Goal: Task Accomplishment & Management: Use online tool/utility

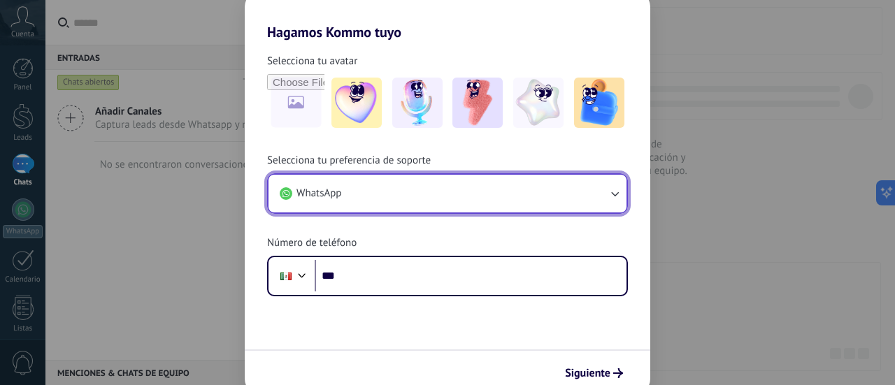
click at [562, 175] on button "WhatsApp" at bounding box center [447, 194] width 358 height 38
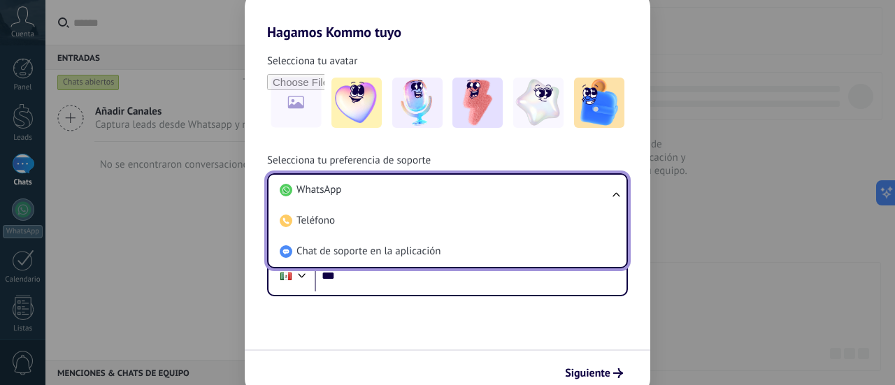
click at [628, 139] on div "Selecciona tu avatar Selecciona tu preferencia de soporte WhatsApp WhatsApp Tel…" at bounding box center [447, 169] width 405 height 256
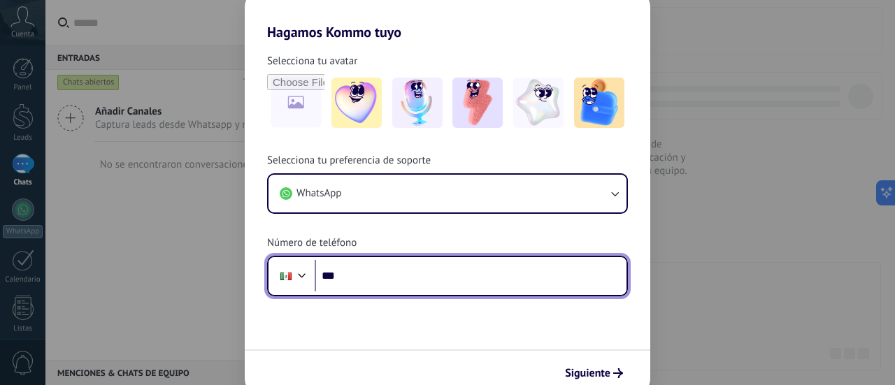
click at [400, 278] on input "***" at bounding box center [471, 276] width 312 height 32
type input "**********"
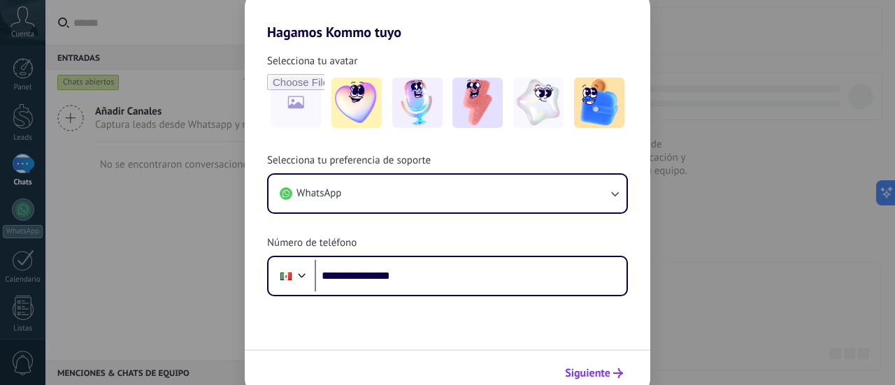
click at [596, 375] on span "Siguiente" at bounding box center [587, 373] width 45 height 10
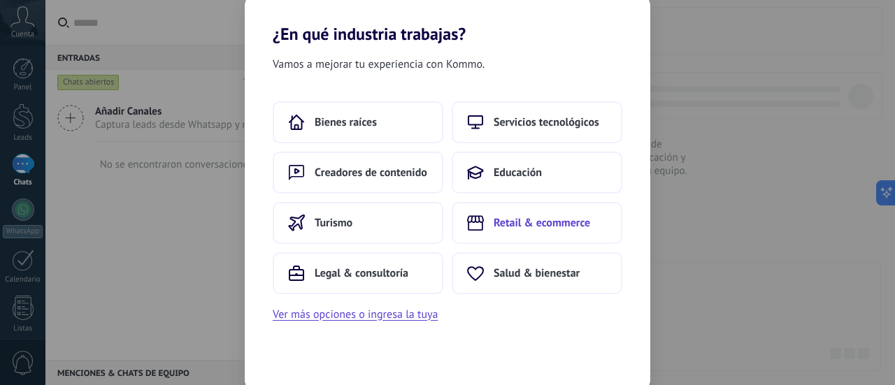
click at [522, 236] on button "Retail & ecommerce" at bounding box center [537, 223] width 171 height 42
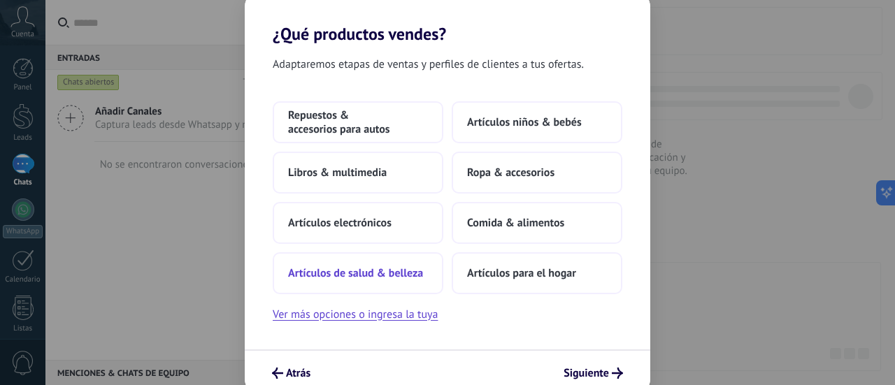
click at [368, 284] on button "Artículos de salud & belleza" at bounding box center [358, 273] width 171 height 42
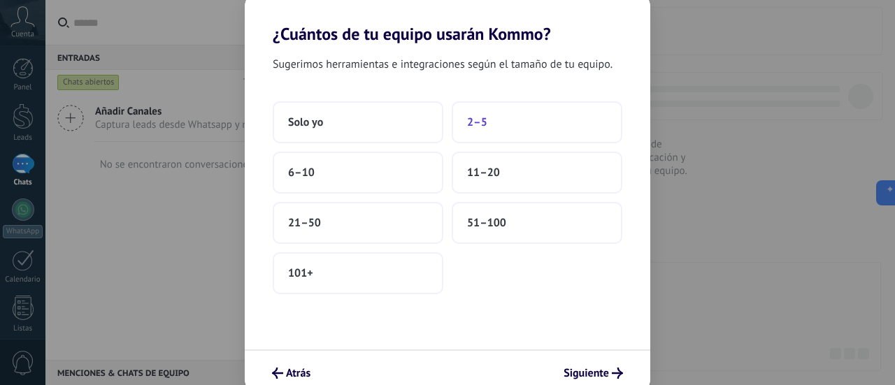
click at [517, 136] on button "2–5" at bounding box center [537, 122] width 171 height 42
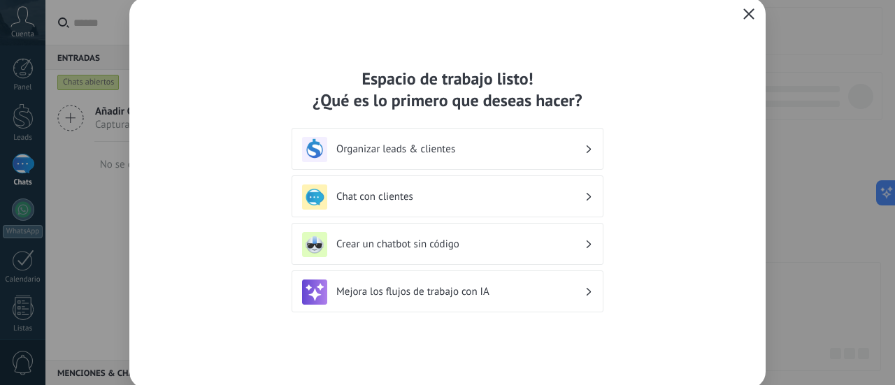
click at [544, 150] on h3 "Organizar leads & clientes" at bounding box center [460, 149] width 248 height 13
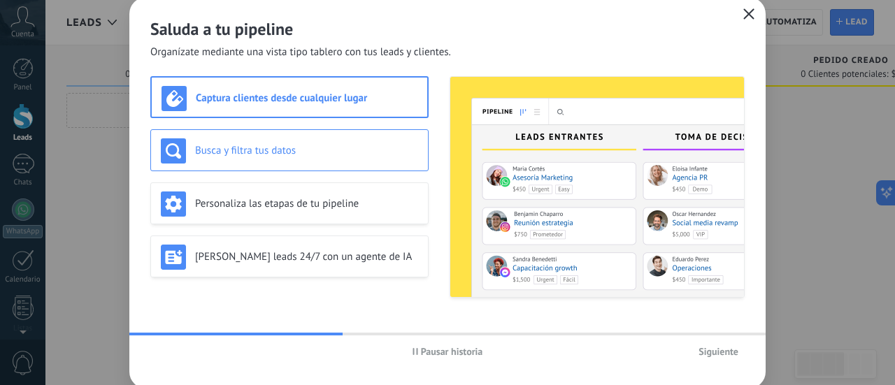
click at [302, 146] on h3 "Busca y filtra tus datos" at bounding box center [306, 150] width 223 height 13
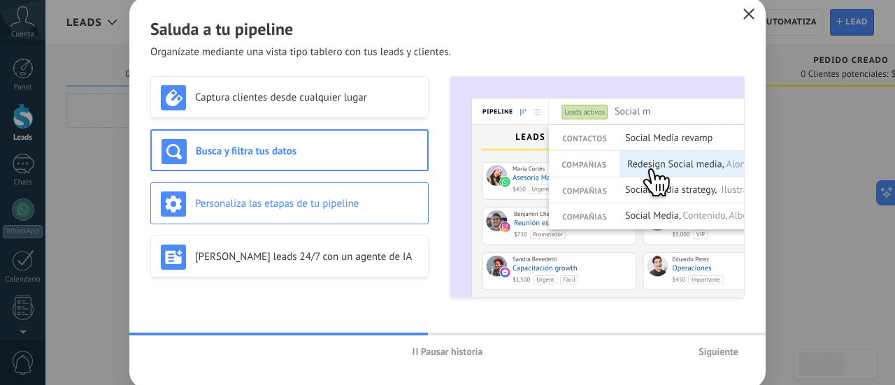
click at [305, 194] on div "Personaliza las etapas de tu pipeline" at bounding box center [289, 204] width 257 height 25
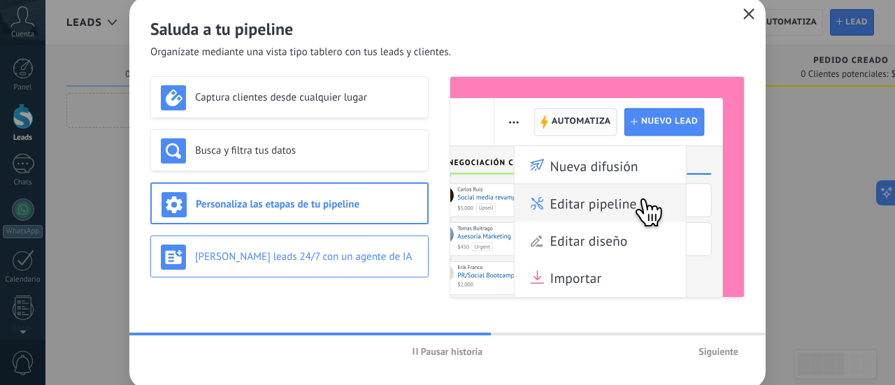
click at [337, 261] on h3 "[PERSON_NAME] leads 24/7 con un agente de IA" at bounding box center [306, 256] width 223 height 13
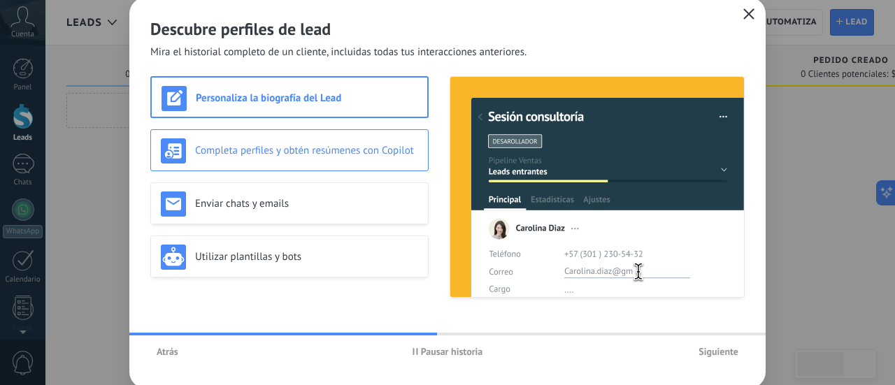
click at [291, 153] on h3 "Completa perfiles y obtén resúmenes con Copilot" at bounding box center [306, 150] width 223 height 13
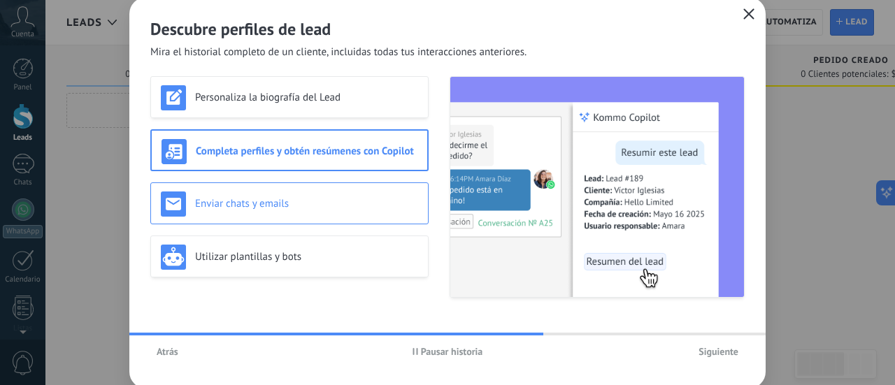
click at [301, 195] on div "Enviar chats y emails" at bounding box center [289, 204] width 257 height 25
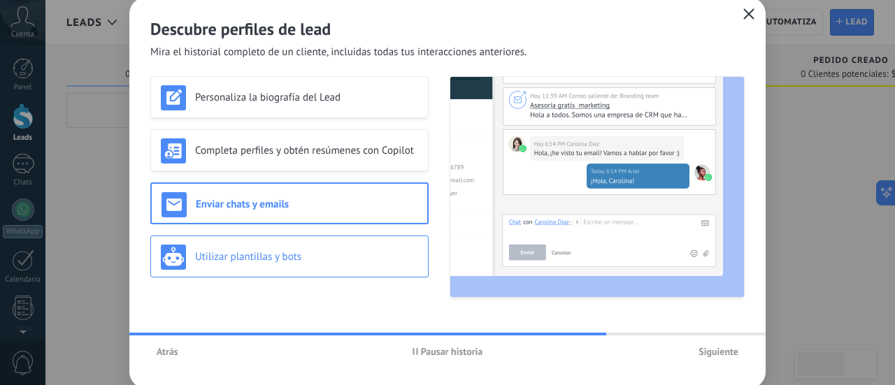
click at [358, 265] on div "Utilizar plantillas y bots" at bounding box center [289, 257] width 257 height 25
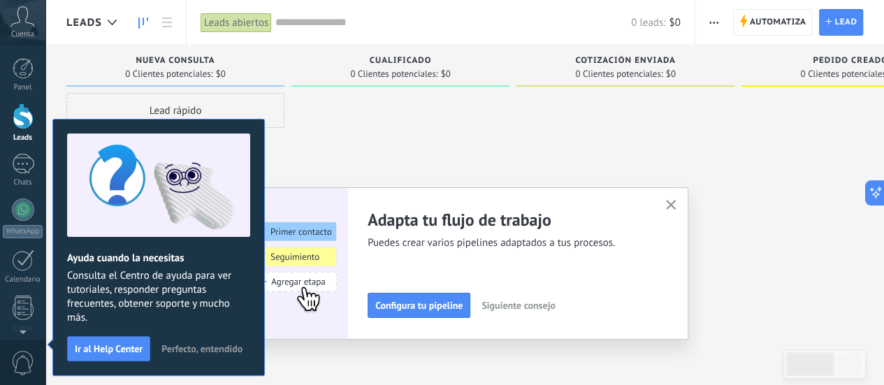
click at [197, 349] on span "Perfecto, entendido" at bounding box center [201, 349] width 81 height 10
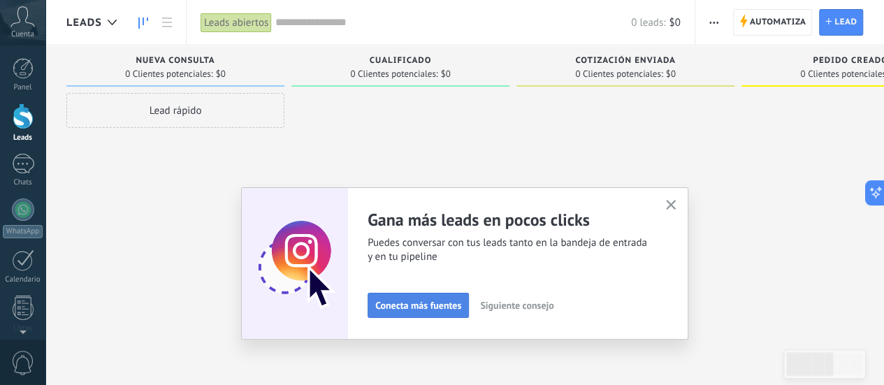
click at [425, 306] on span "Conecta más fuentes" at bounding box center [418, 306] width 86 height 10
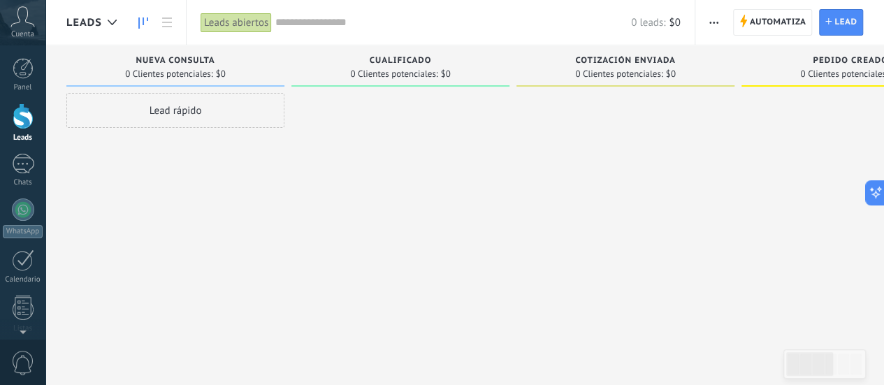
click at [425, 306] on div "Leads Entrantes Solicitudes: 0 0 0 0 0 0 0 0 0 Nueva consulta 0 Clientes potenc…" at bounding box center [748, 209] width 1365 height 329
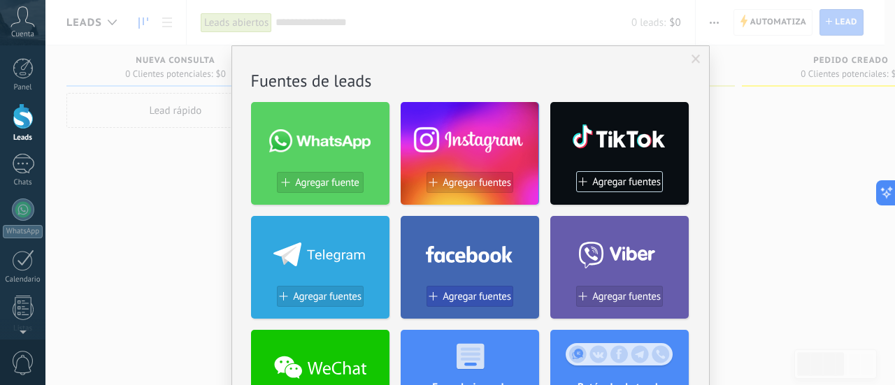
click at [474, 296] on span "Agregar fuentes" at bounding box center [477, 297] width 69 height 12
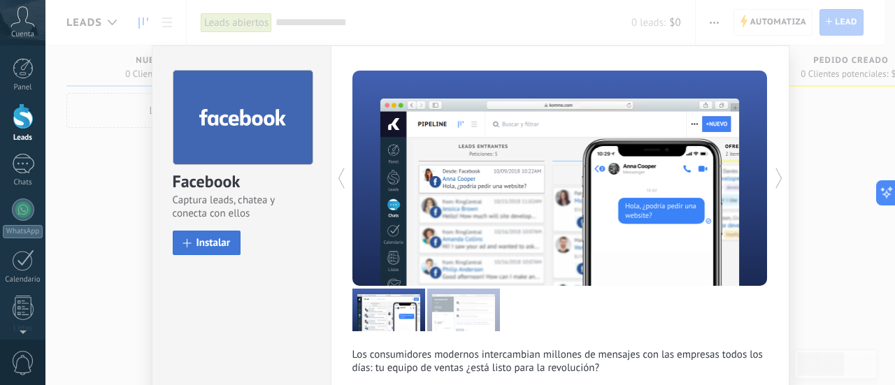
click at [208, 243] on span "Instalar" at bounding box center [213, 243] width 34 height 10
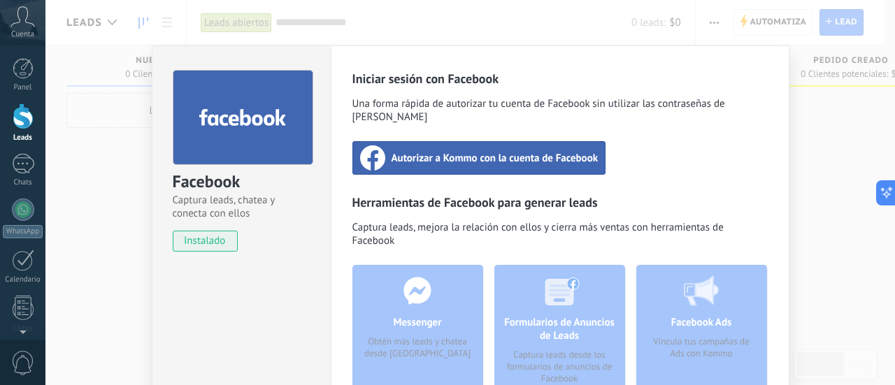
click at [483, 151] on span "Autorizar a Kommo con la cuenta de Facebook" at bounding box center [495, 158] width 207 height 14
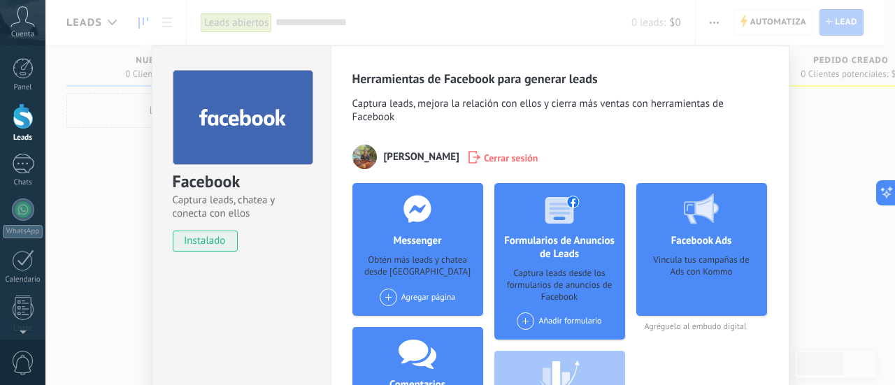
click at [397, 291] on div "Agregar página" at bounding box center [418, 297] width 76 height 17
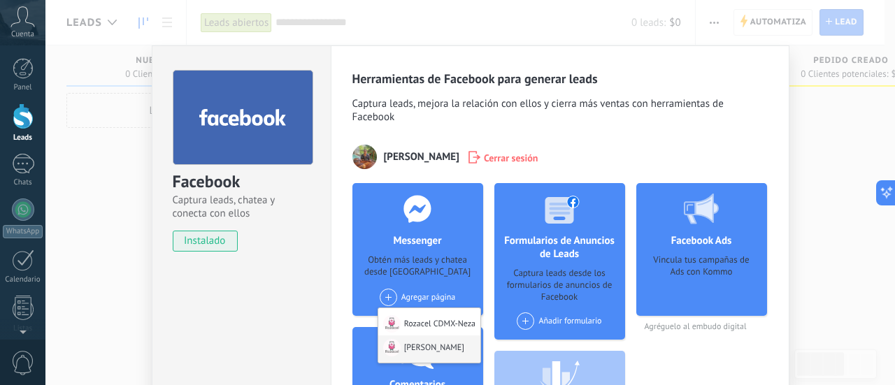
click at [445, 345] on div "[PERSON_NAME]" at bounding box center [429, 349] width 102 height 27
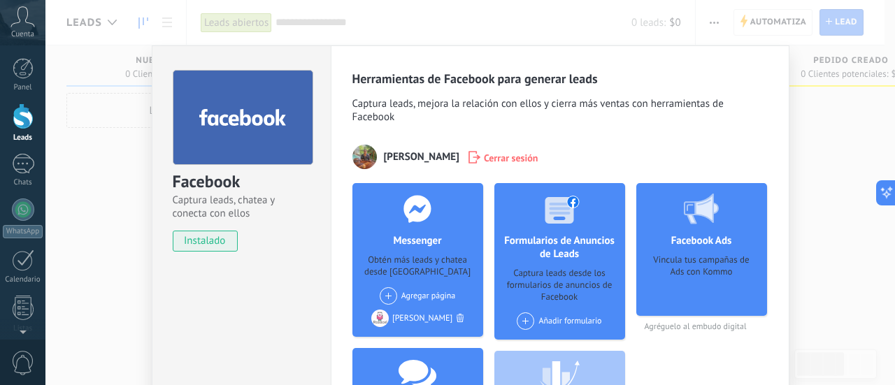
drag, startPoint x: 894, startPoint y: 220, endPoint x: 829, endPoint y: 282, distance: 90.0
click at [865, 286] on div "Facebook Captura leads, chatea y conecta con ellos instalado Desinstalar Herram…" at bounding box center [469, 192] width 849 height 385
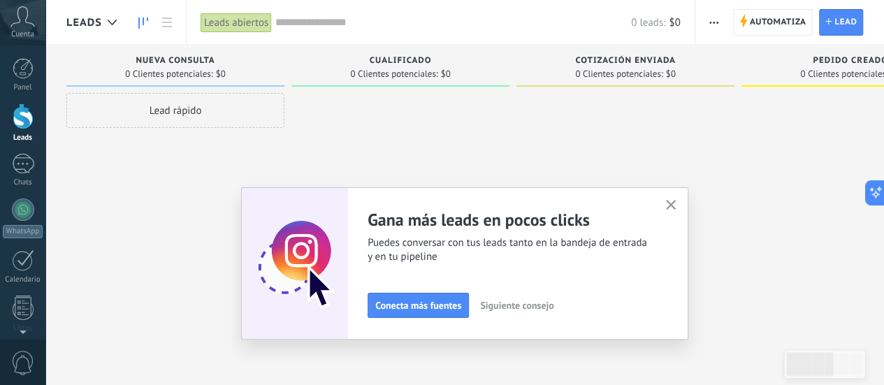
click at [677, 204] on use "button" at bounding box center [671, 205] width 10 height 10
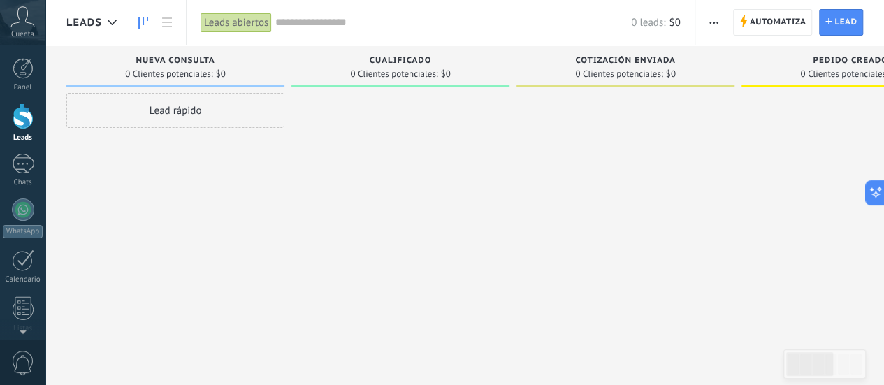
click at [18, 120] on div at bounding box center [23, 116] width 21 height 26
click at [21, 65] on div at bounding box center [23, 68] width 21 height 21
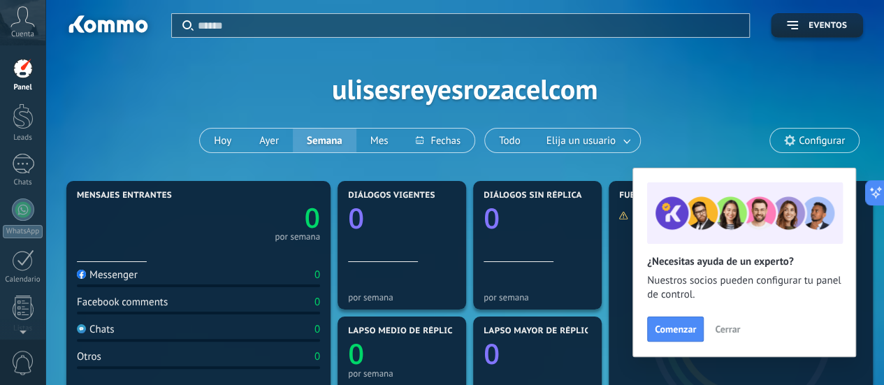
click at [723, 329] on span "Cerrar" at bounding box center [727, 329] width 25 height 10
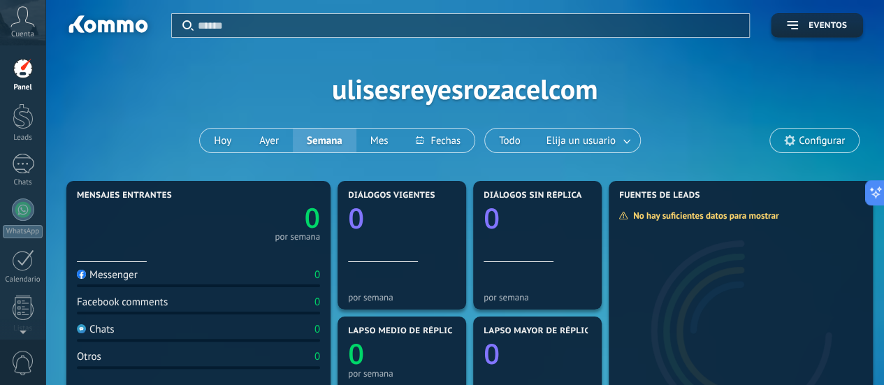
click at [22, 36] on span "Cuenta" at bounding box center [22, 34] width 23 height 9
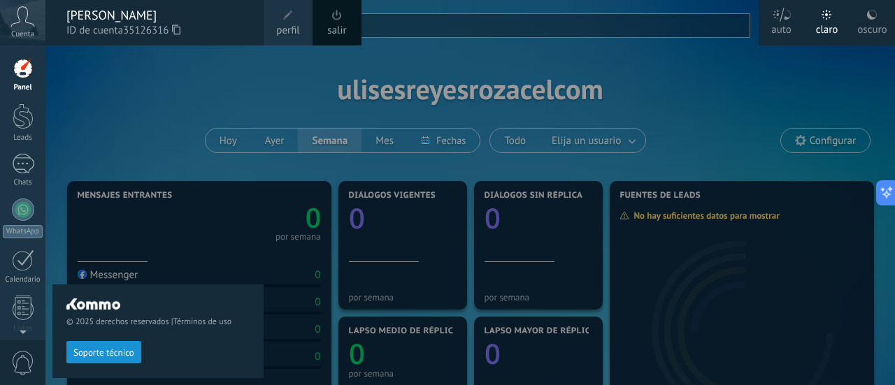
click at [34, 89] on div "Panel" at bounding box center [23, 87] width 41 height 9
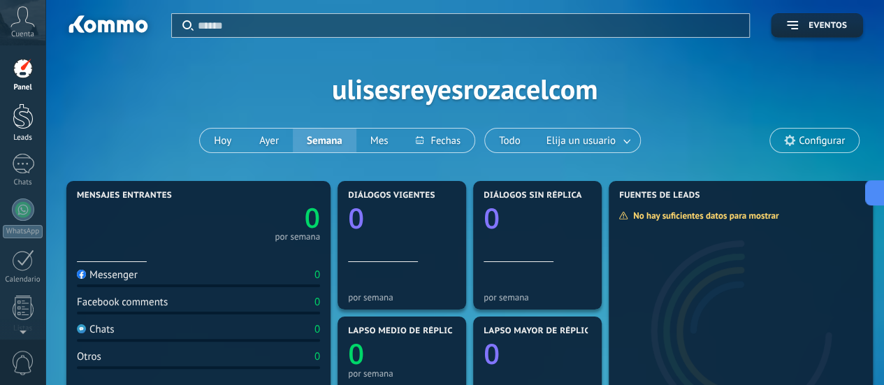
click at [25, 115] on div at bounding box center [23, 116] width 21 height 26
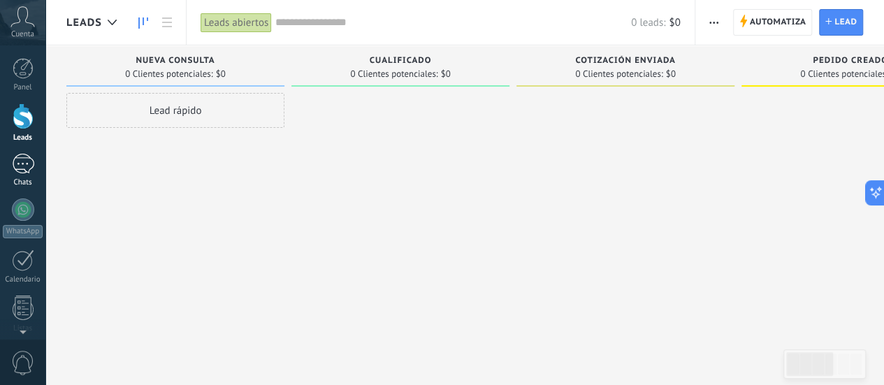
click at [22, 161] on div at bounding box center [23, 164] width 22 height 20
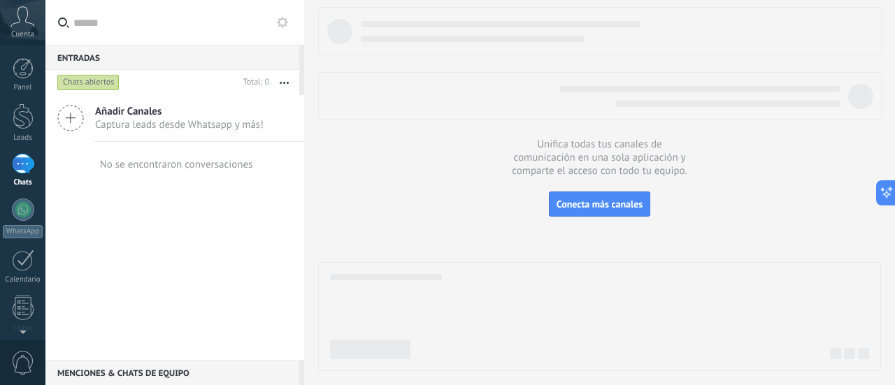
click at [76, 116] on icon at bounding box center [70, 118] width 27 height 27
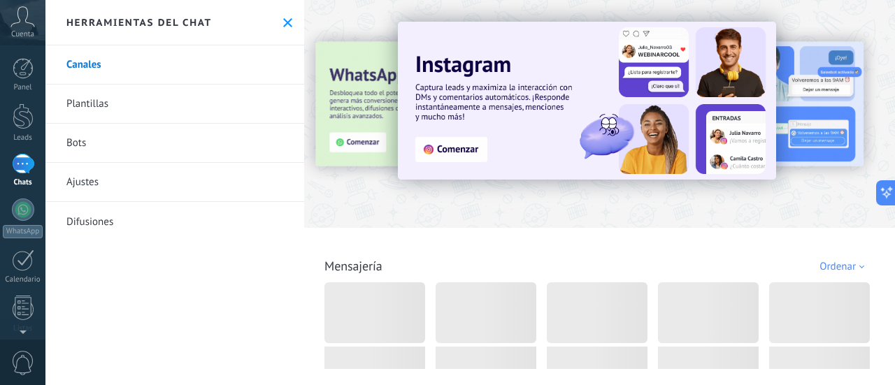
click at [168, 64] on link "Canales" at bounding box center [174, 64] width 259 height 39
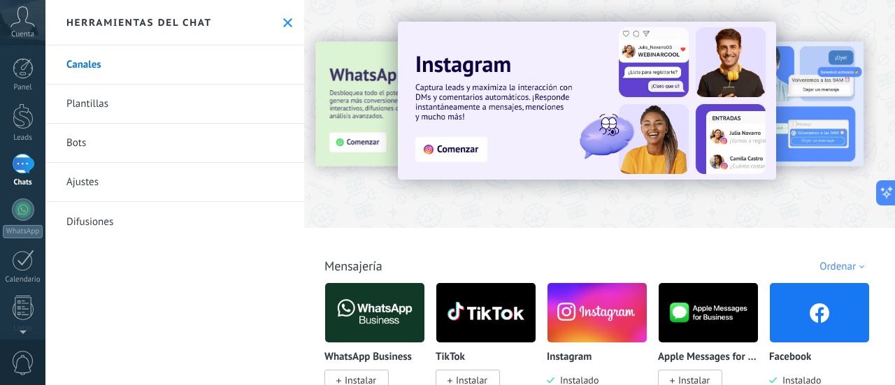
click at [814, 337] on img at bounding box center [819, 313] width 99 height 68
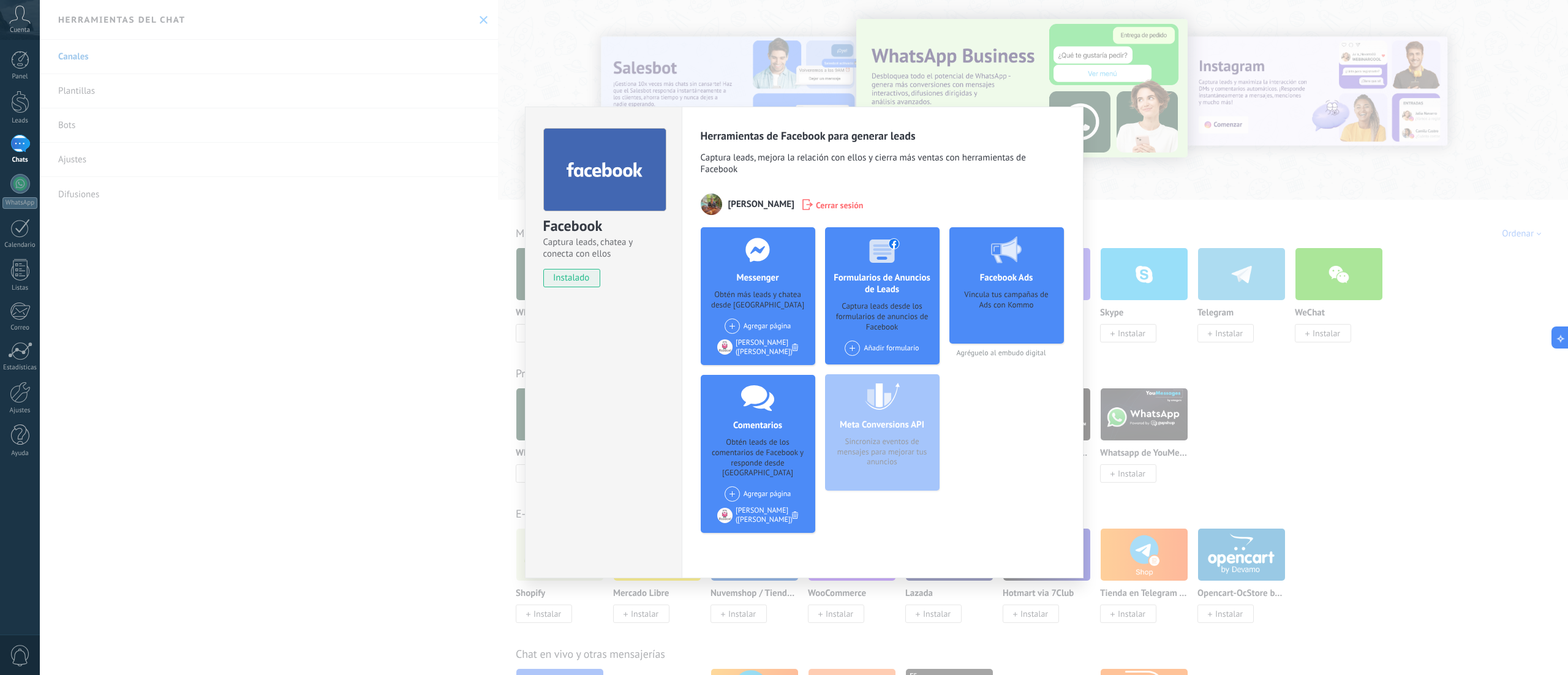
drag, startPoint x: 563, startPoint y: 9, endPoint x: 902, endPoint y: 458, distance: 562.6
click at [783, 338] on div "Meta Conversions API Sincroniza eventos de mensajes para mejorar tus anuncios" at bounding box center [882, 432] width 115 height 117
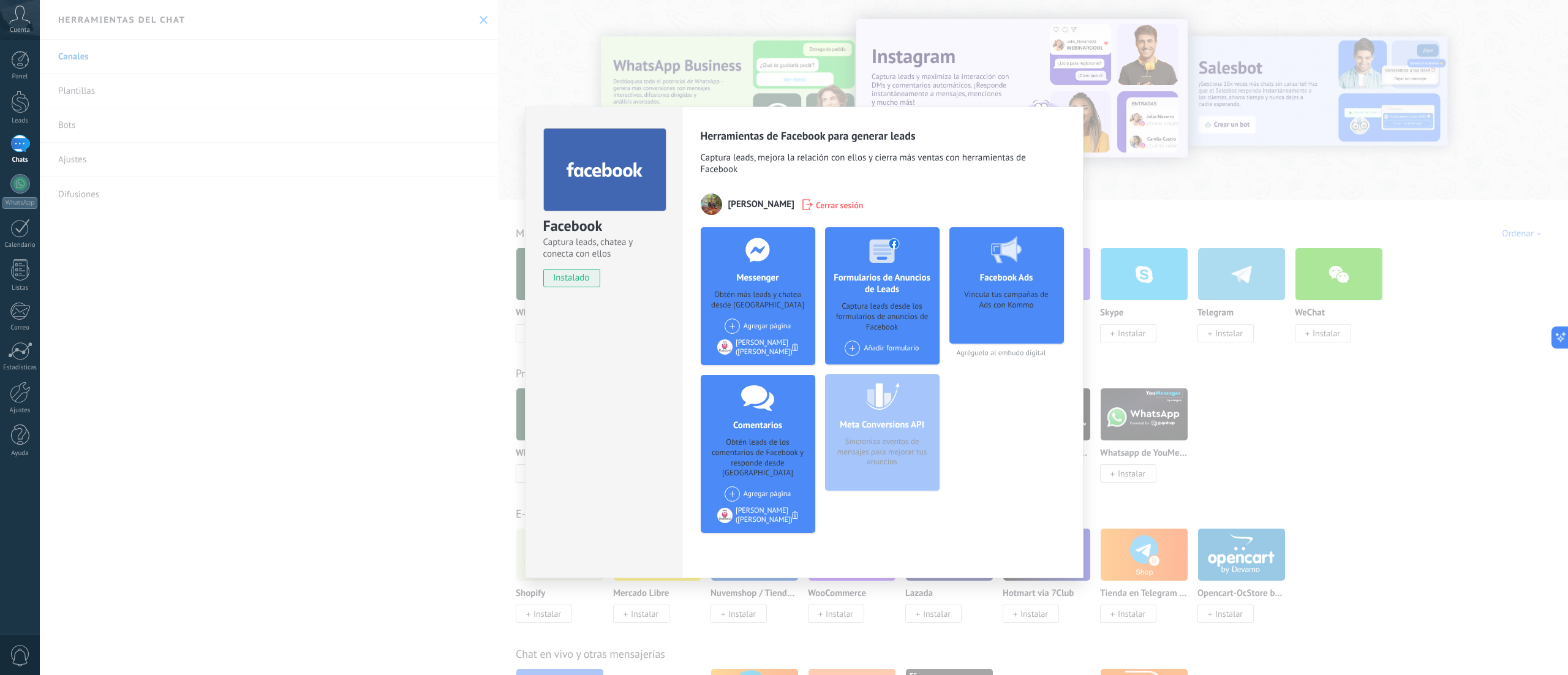
click at [750, 296] on div "Obtén más leads y chatea desde [GEOGRAPHIC_DATA]" at bounding box center [758, 301] width 95 height 21
click at [576, 276] on span "instalado" at bounding box center [572, 278] width 56 height 18
click at [783, 338] on div "Facebook Captura leads, chatea y conecta con ellos instalado Desinstalar Herram…" at bounding box center [803, 338] width 1528 height 675
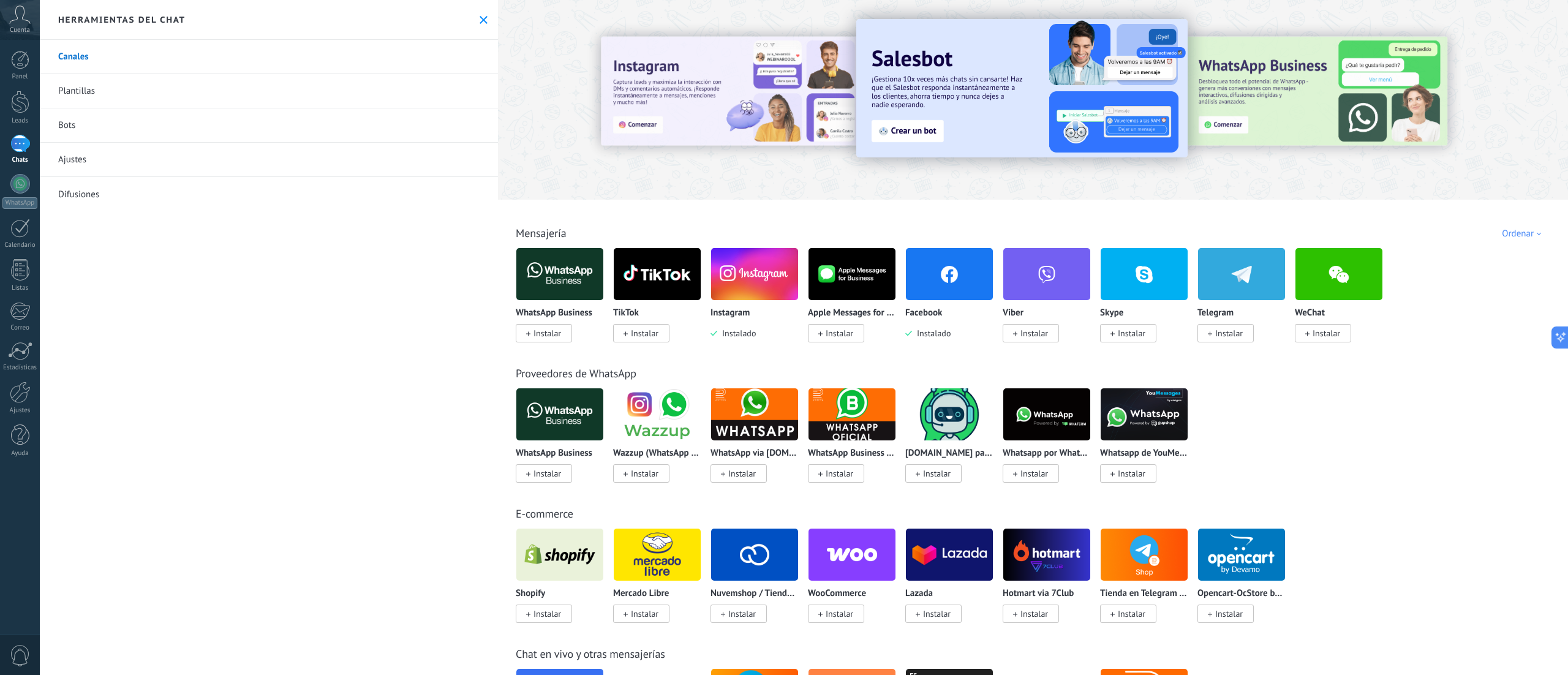
click at [783, 277] on img at bounding box center [949, 274] width 87 height 60
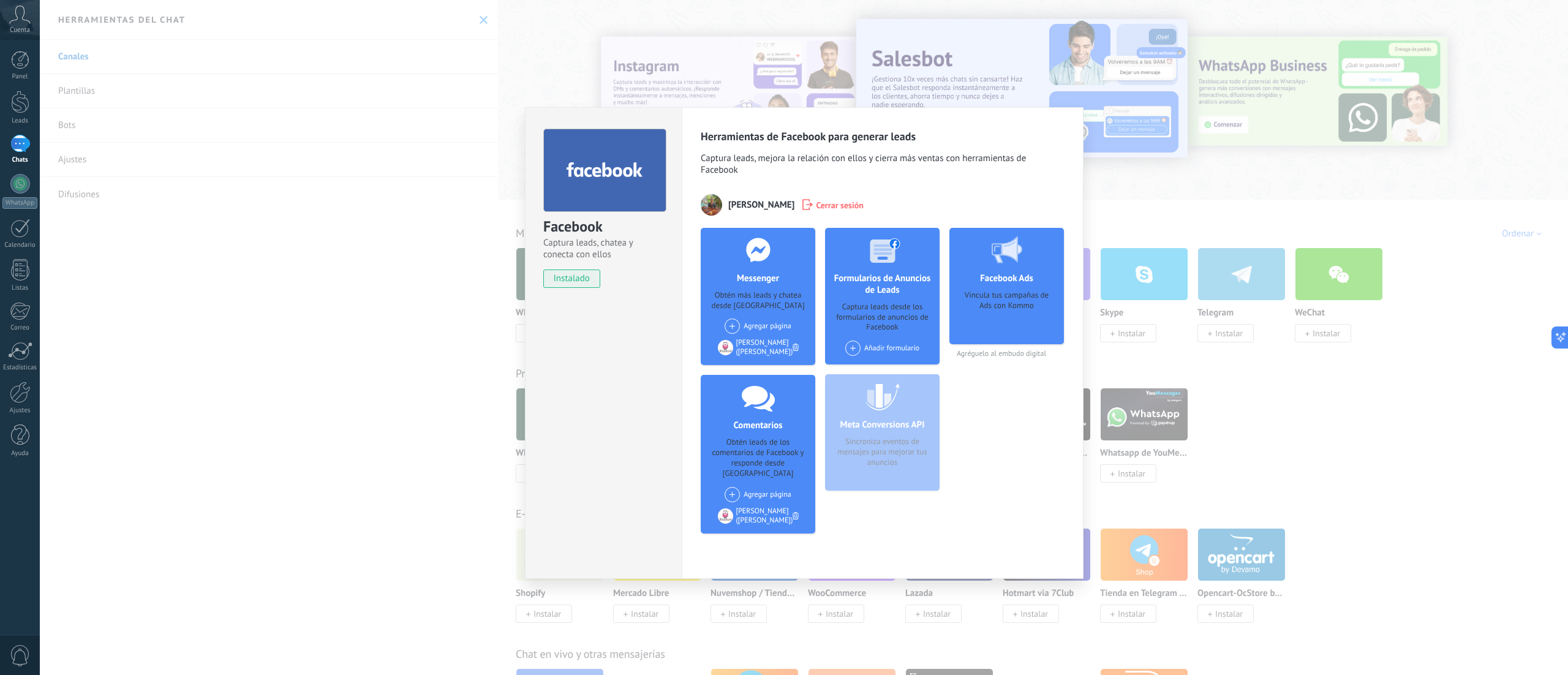
click at [451, 295] on div "Facebook Captura leads, chatea y conecta con ellos instalado Desinstalar Herram…" at bounding box center [803, 338] width 1528 height 675
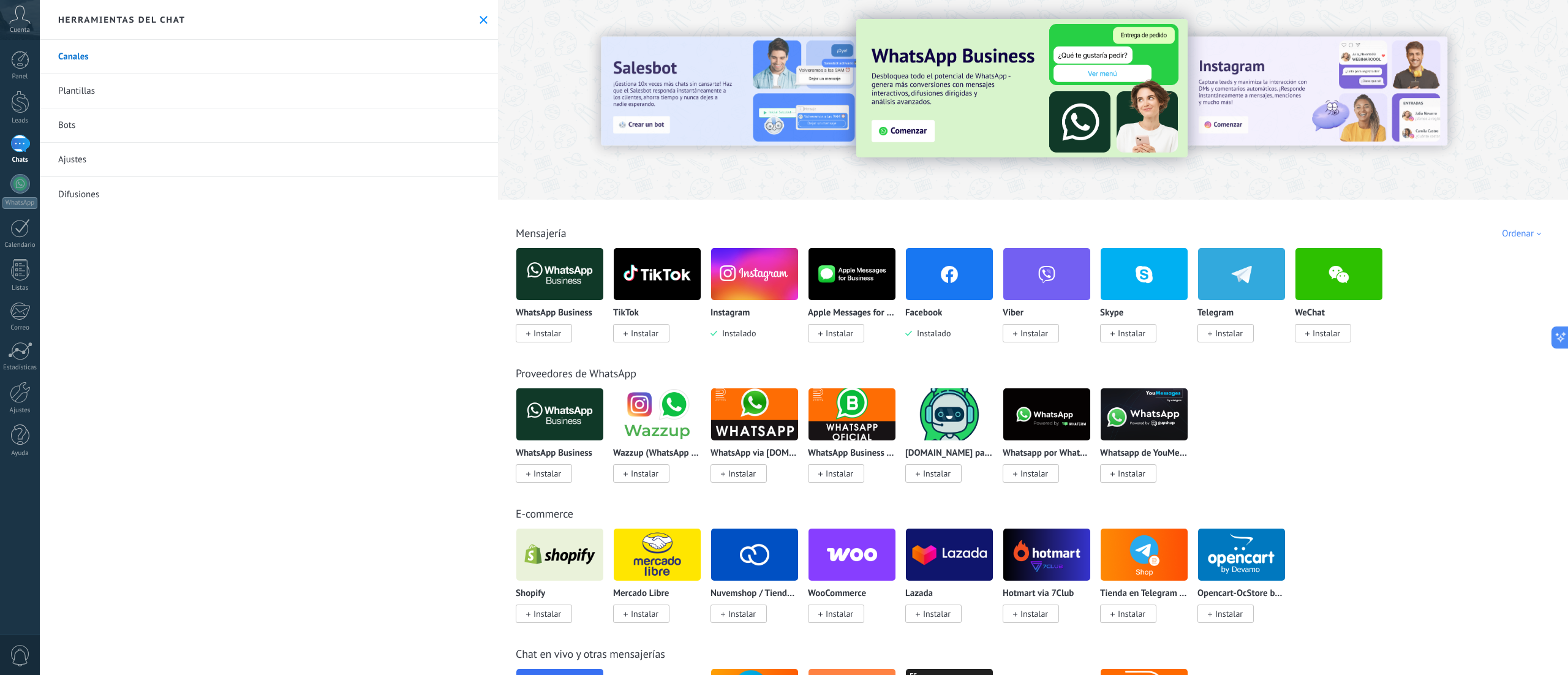
click at [480, 16] on icon at bounding box center [483, 19] width 8 height 8
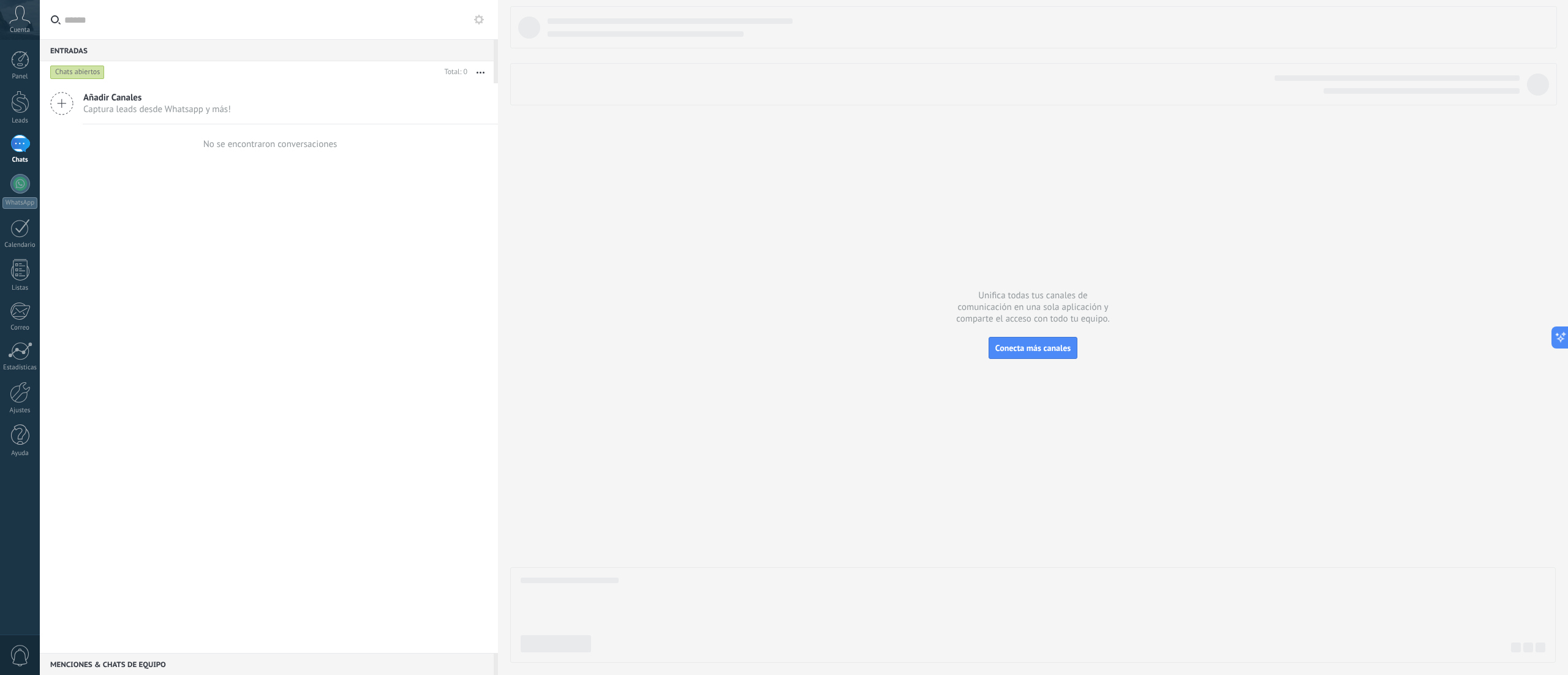
click at [58, 99] on icon at bounding box center [61, 103] width 24 height 24
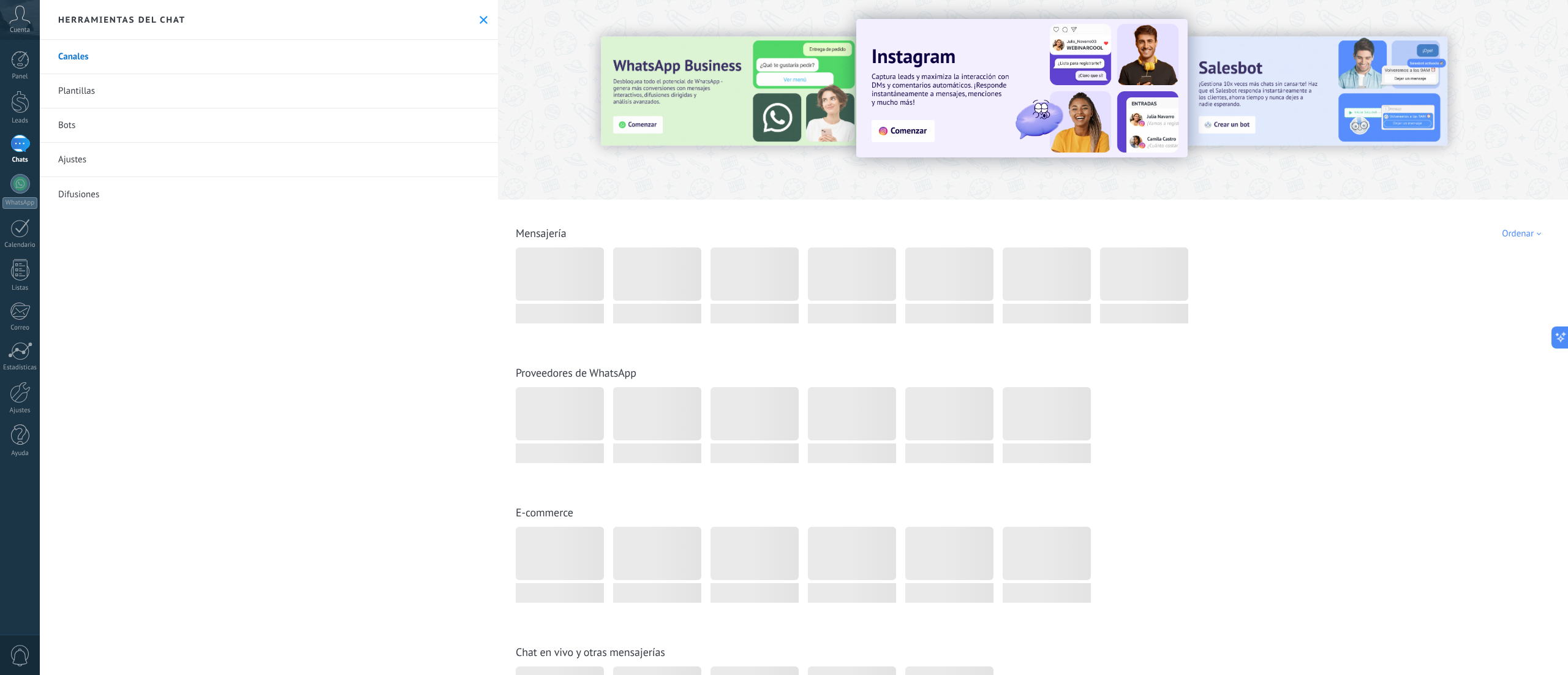
click at [136, 54] on link "Canales" at bounding box center [268, 56] width 458 height 34
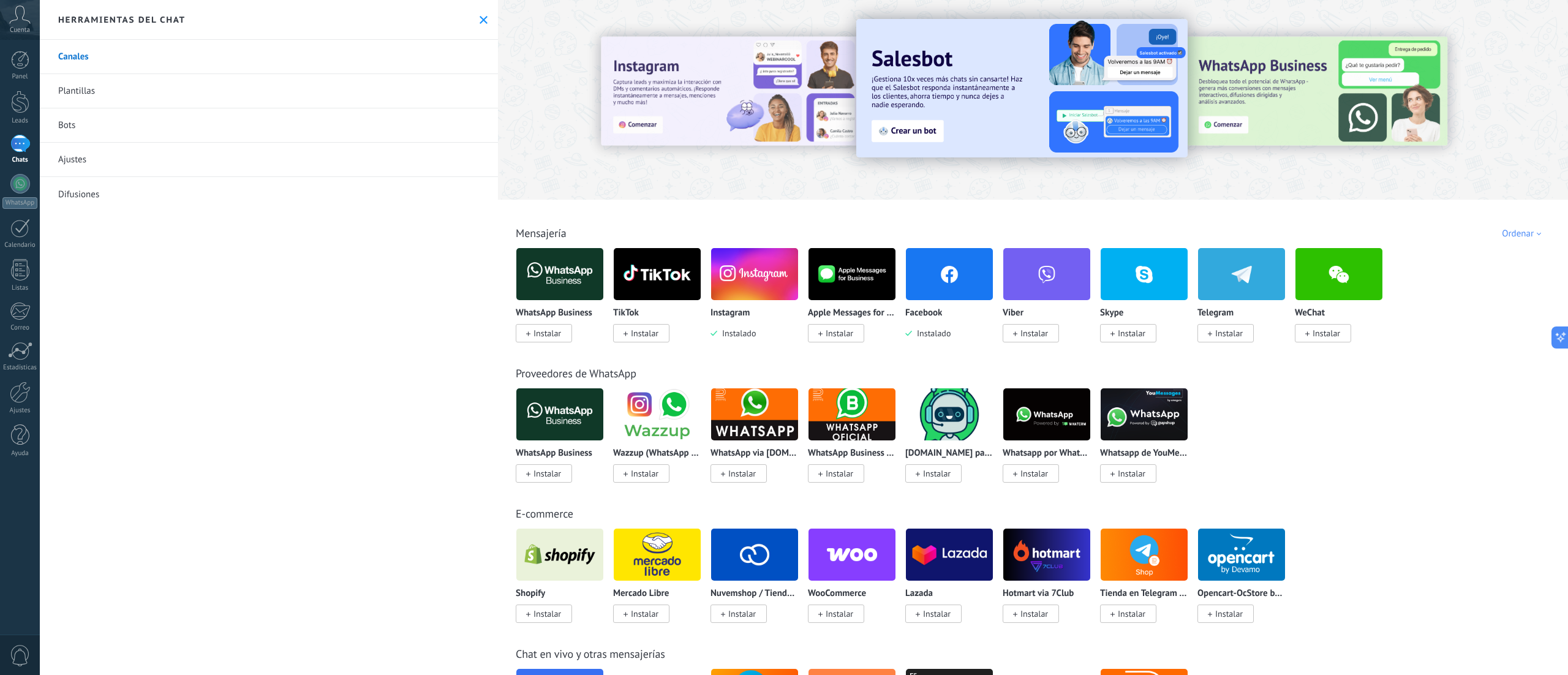
click at [783, 338] on div "WhatsApp Business Instalar Wazzup (WhatsApp & Instagram) Instalar WhatsApp via …" at bounding box center [1039, 443] width 1047 height 110
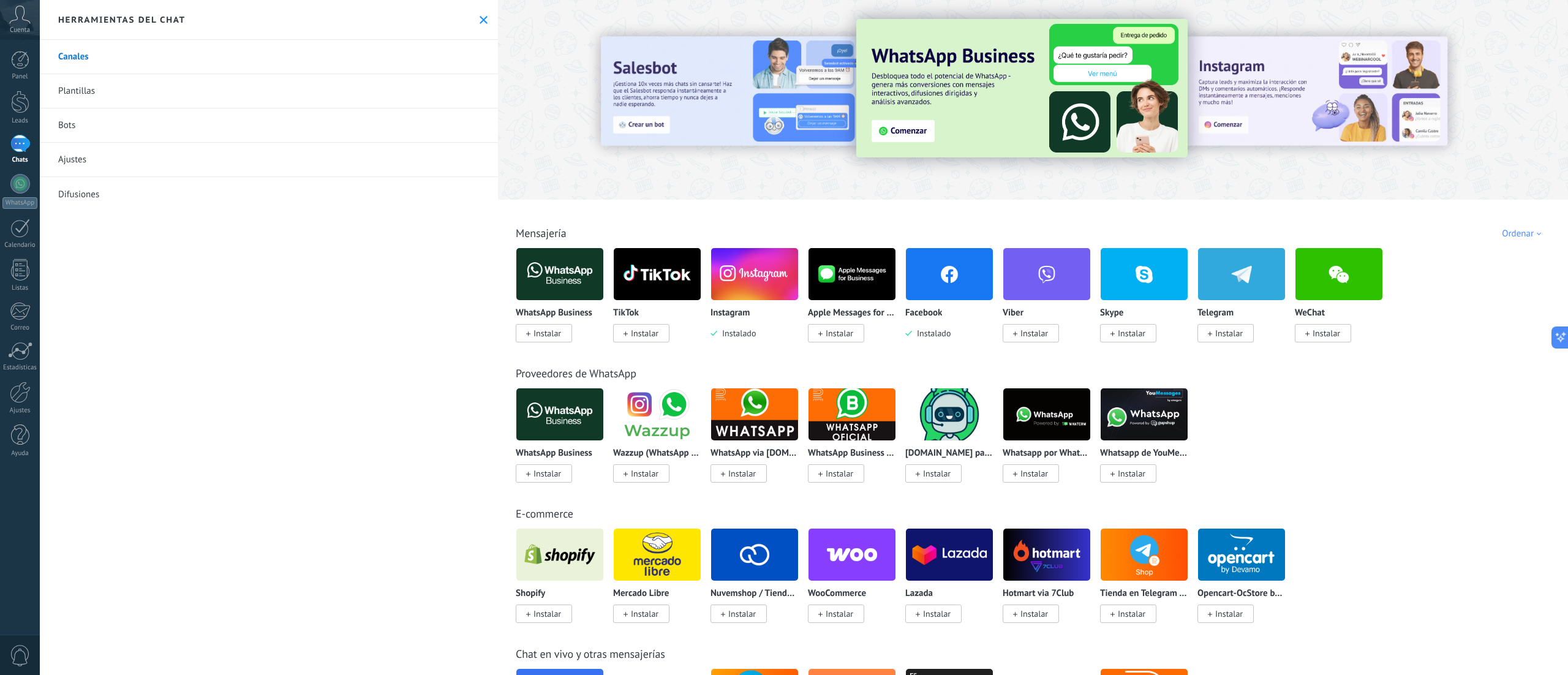
click at [545, 327] on span "Instalar" at bounding box center [544, 333] width 56 height 18
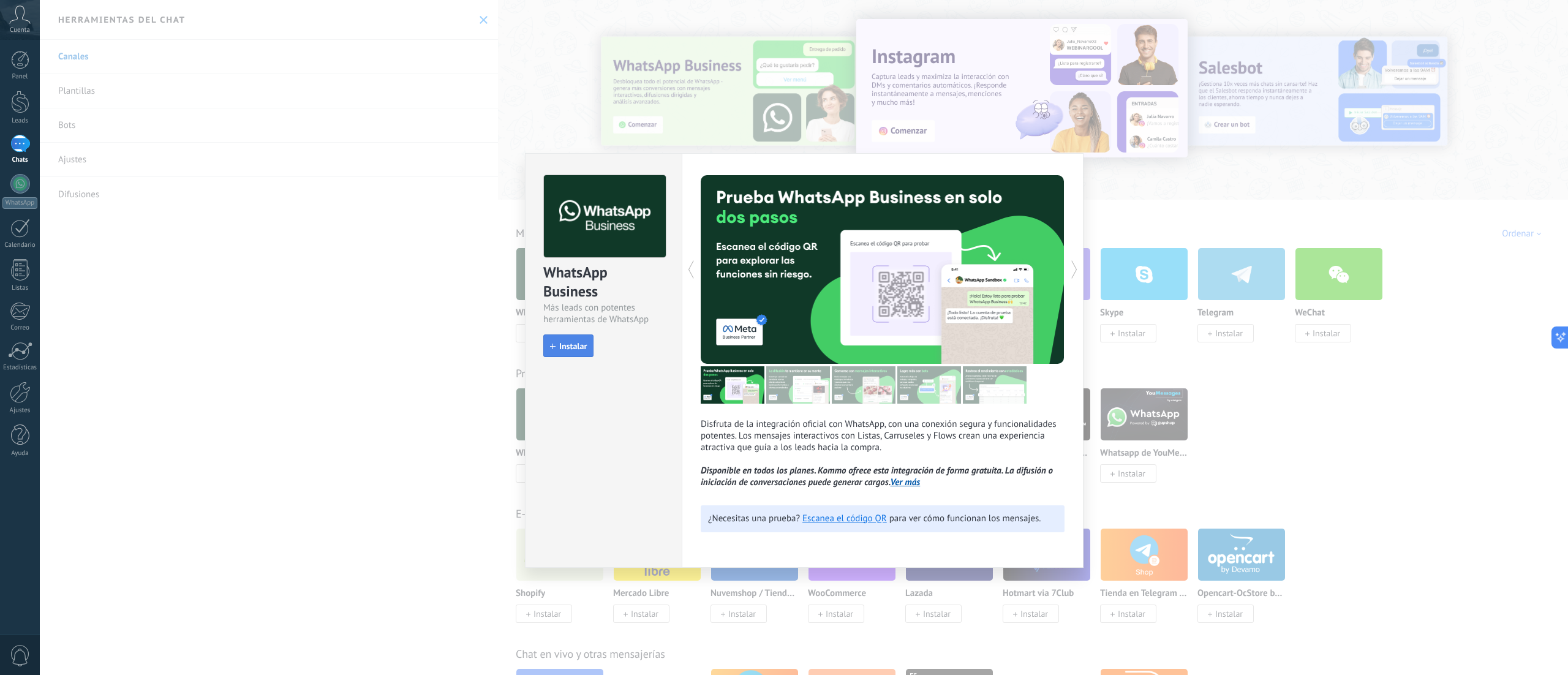
click at [560, 338] on button "Instalar" at bounding box center [568, 346] width 50 height 24
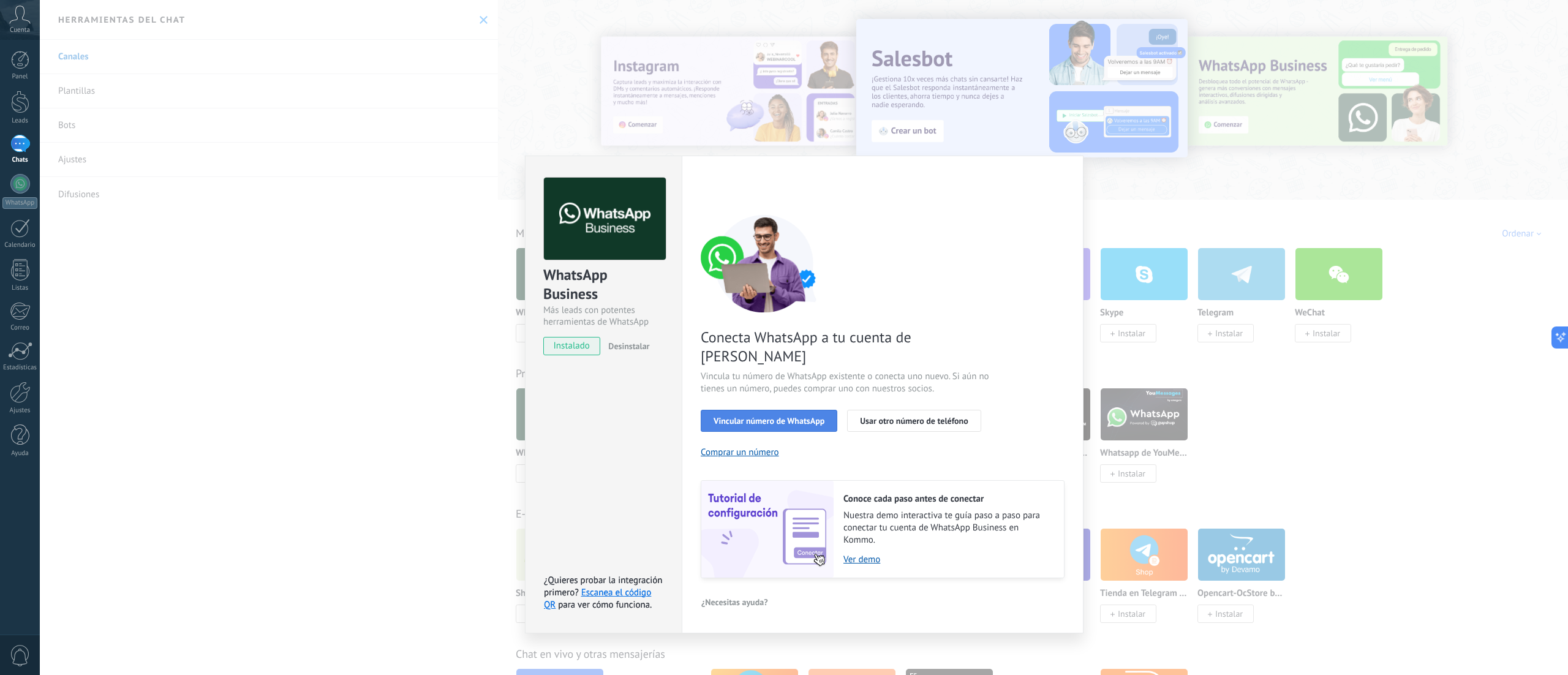
click at [780, 338] on span "Vincular número de WhatsApp" at bounding box center [768, 421] width 111 height 9
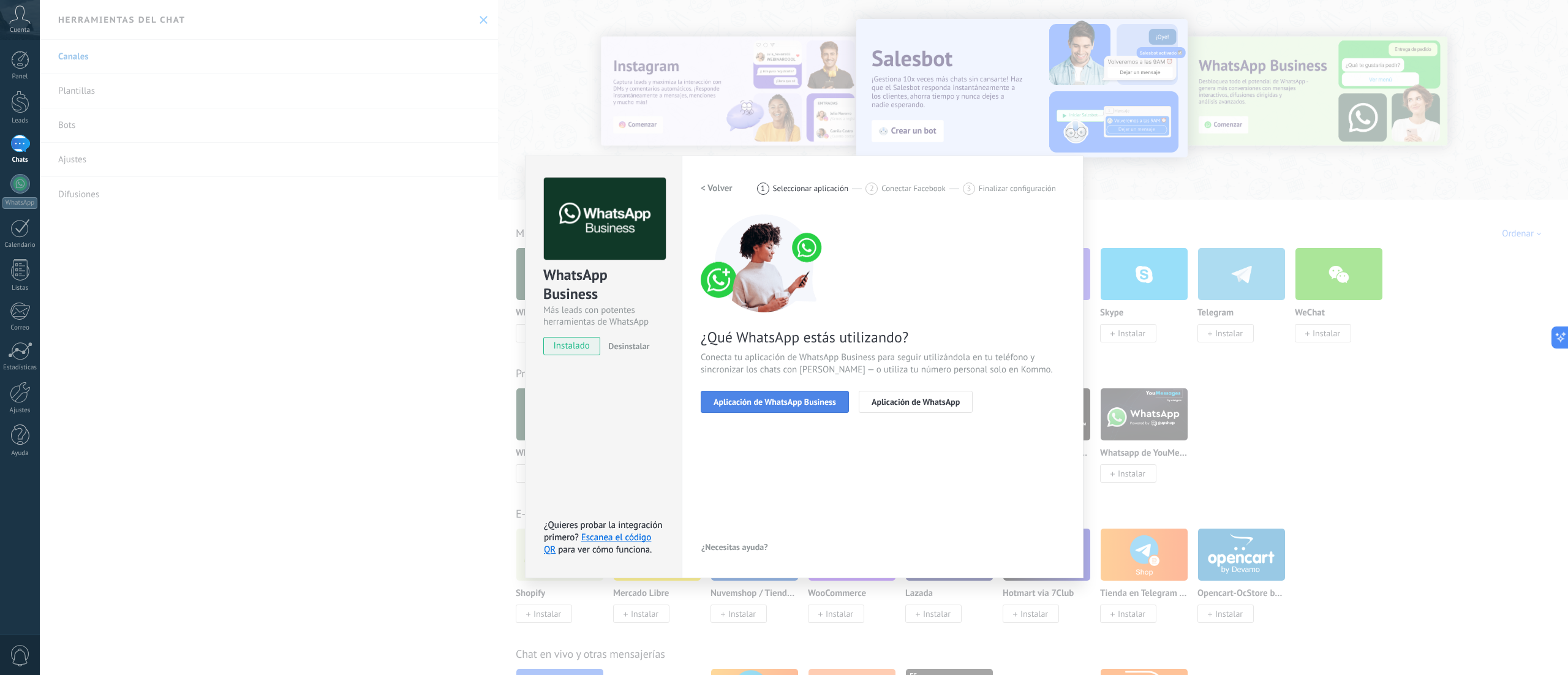
click at [783, 338] on span "Aplicación de WhatsApp Business" at bounding box center [774, 402] width 123 height 9
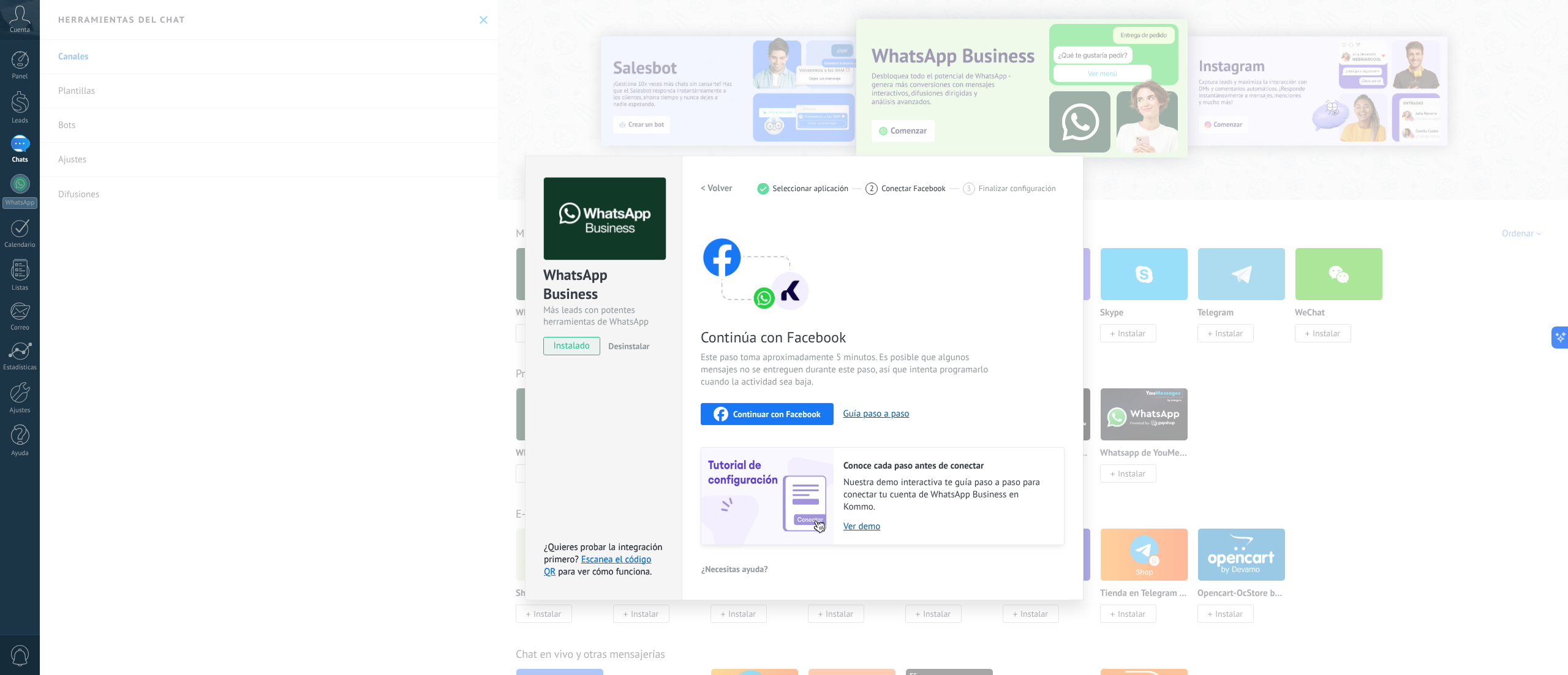
click at [783, 338] on div "WhatsApp Business Más leads con potentes herramientas de WhatsApp instalado Des…" at bounding box center [803, 338] width 1528 height 675
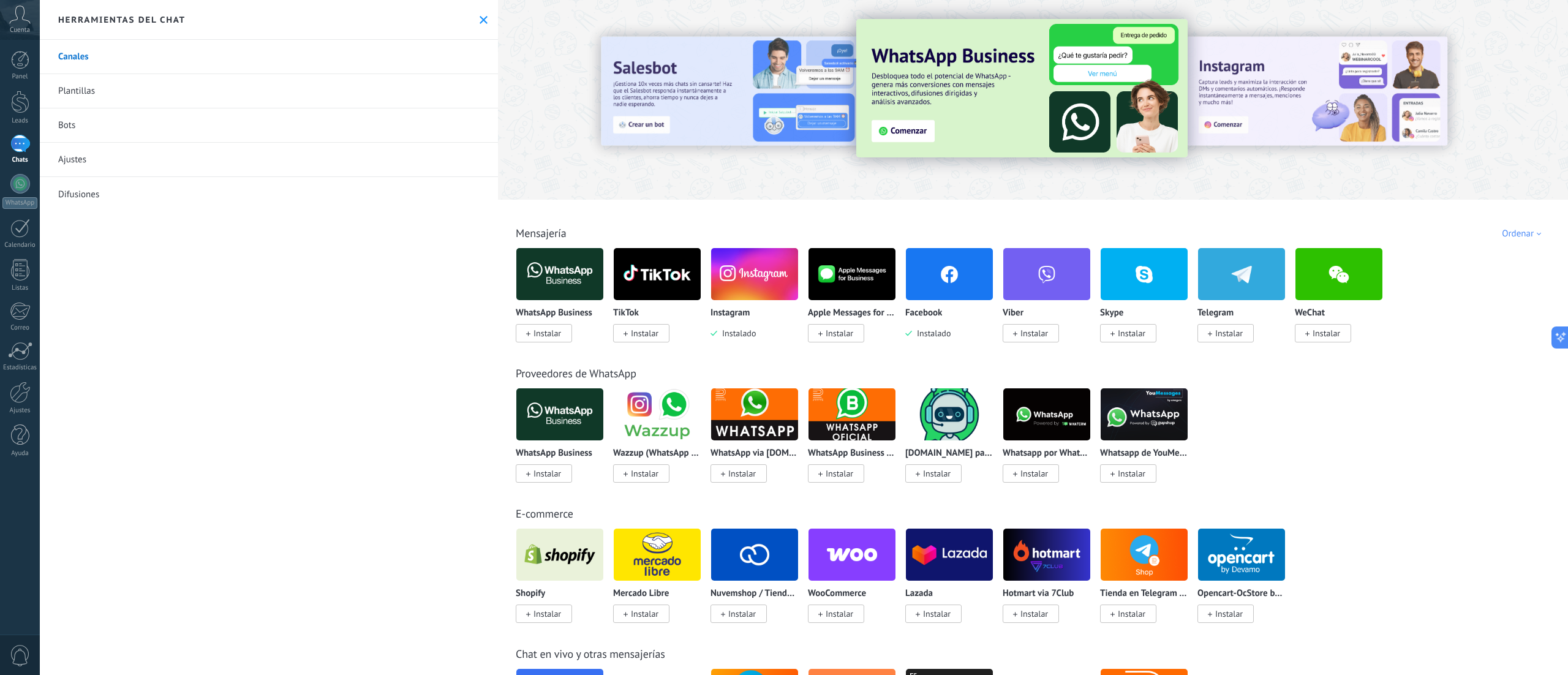
click at [783, 288] on img at bounding box center [949, 274] width 87 height 60
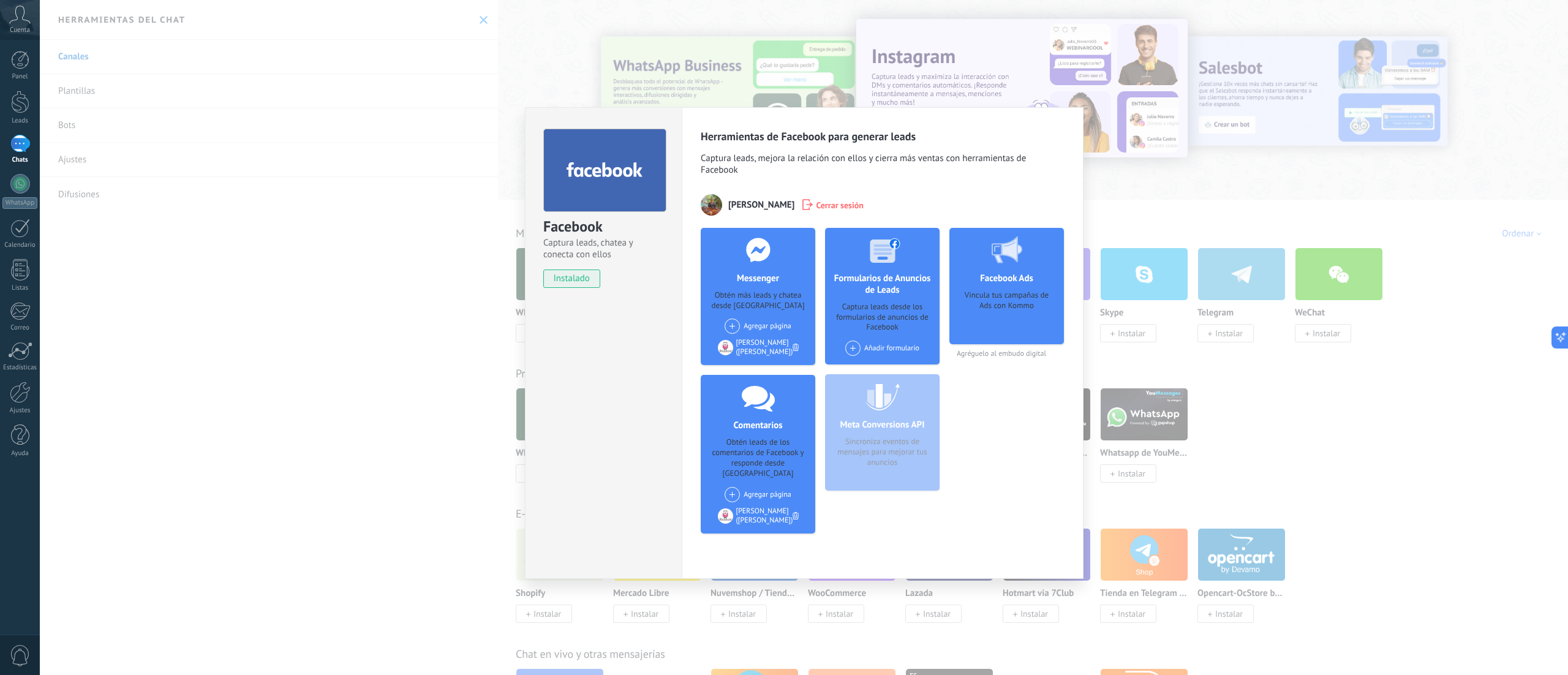
click at [717, 338] on div "[PERSON_NAME] ([PERSON_NAME])" at bounding box center [758, 347] width 81 height 18
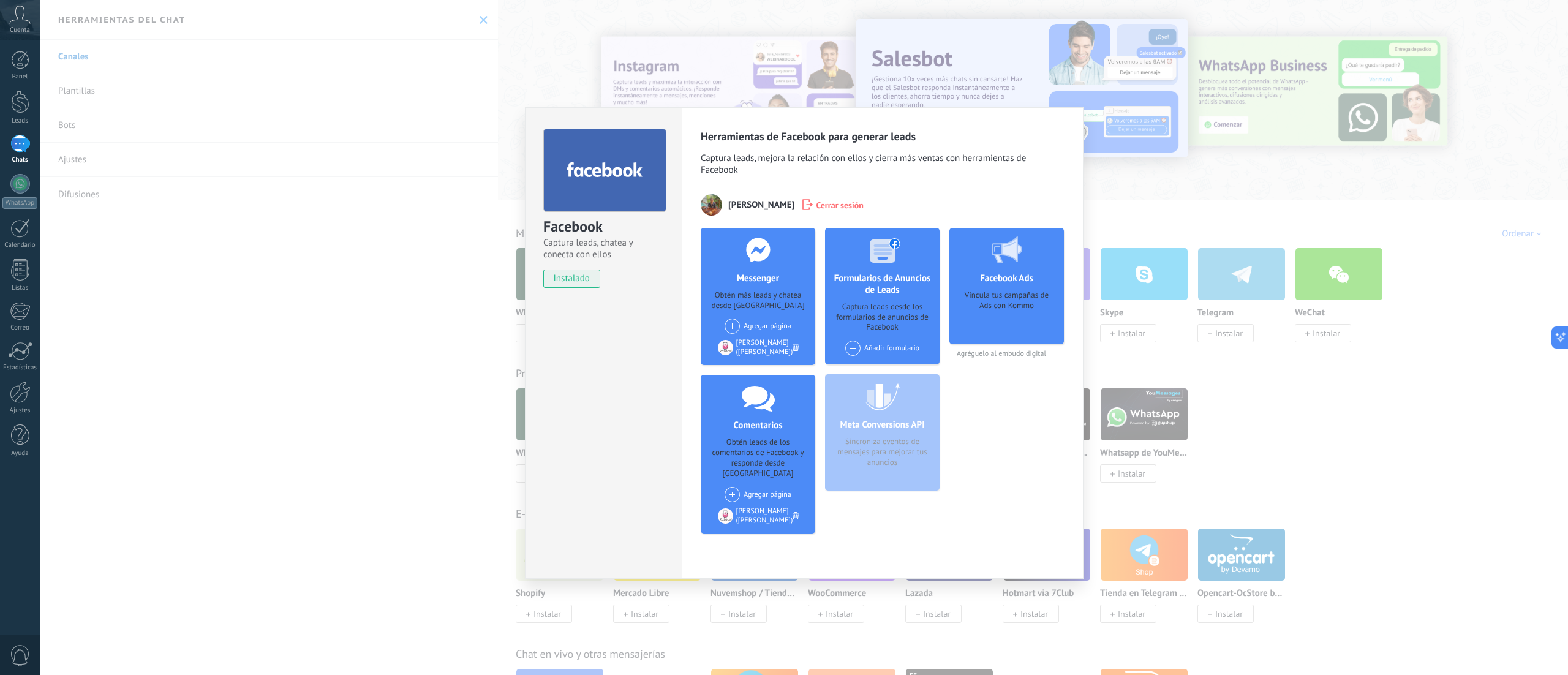
click at [576, 277] on span "instalado" at bounding box center [572, 279] width 56 height 18
click at [420, 205] on div "Facebook Captura leads, chatea y conecta con ellos instalado Desinstalar Herram…" at bounding box center [803, 338] width 1528 height 675
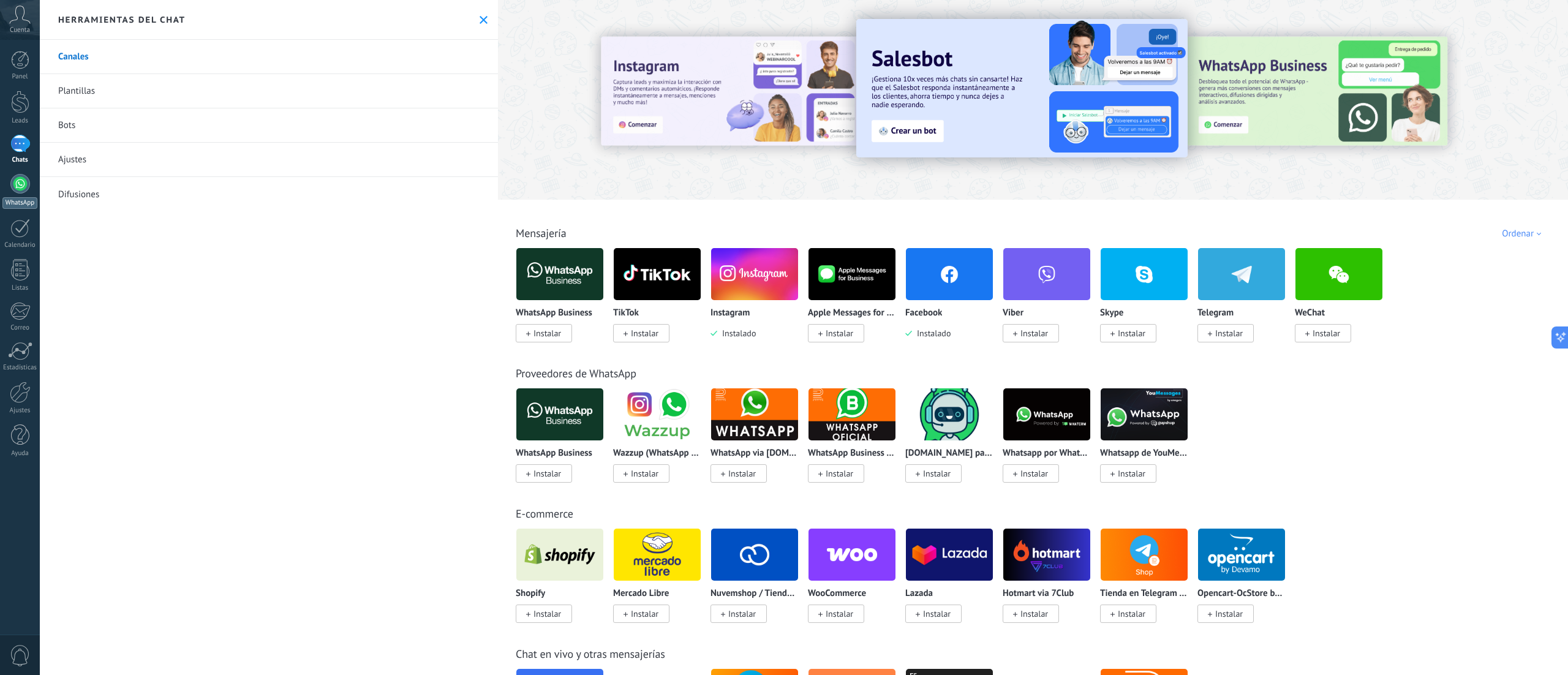
click at [19, 191] on div at bounding box center [20, 184] width 19 height 19
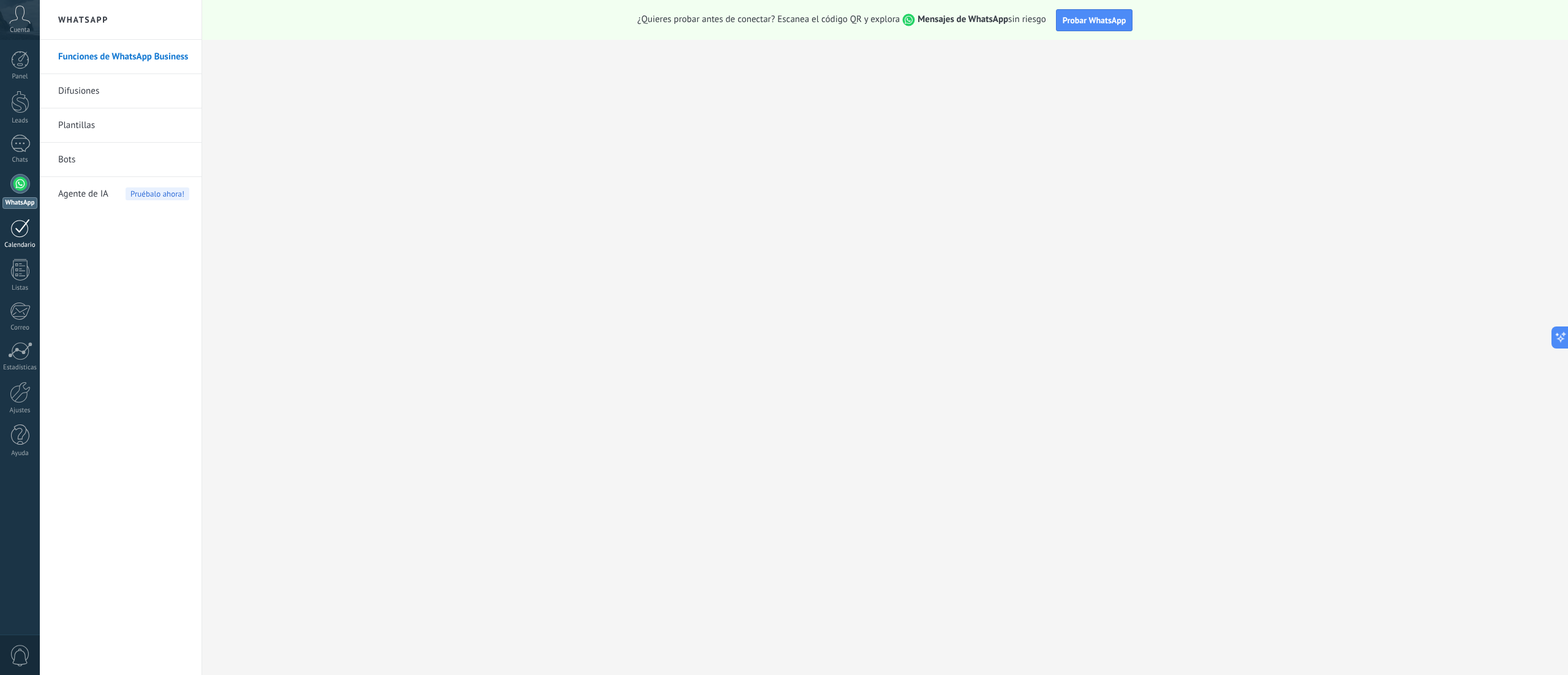
click at [21, 237] on div at bounding box center [20, 229] width 19 height 19
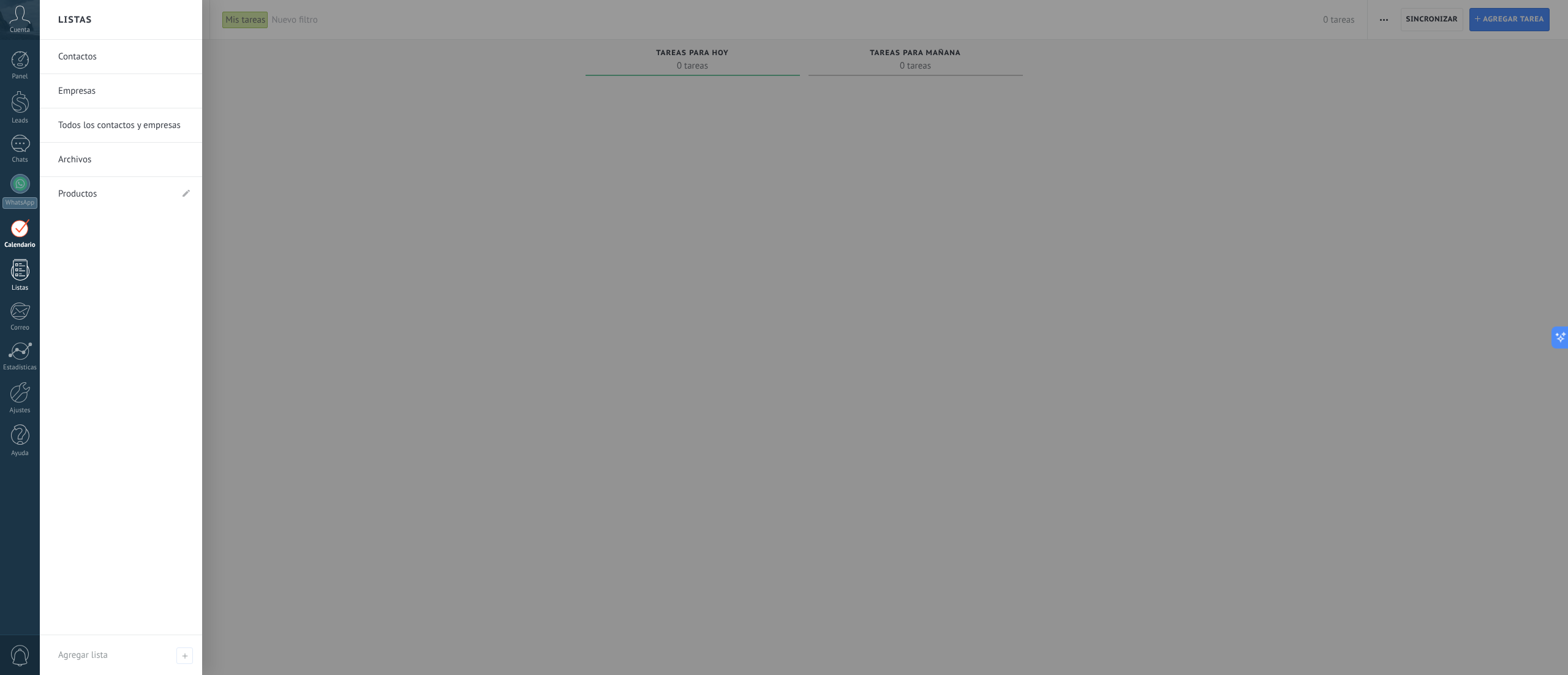
click at [18, 270] on div at bounding box center [20, 270] width 18 height 21
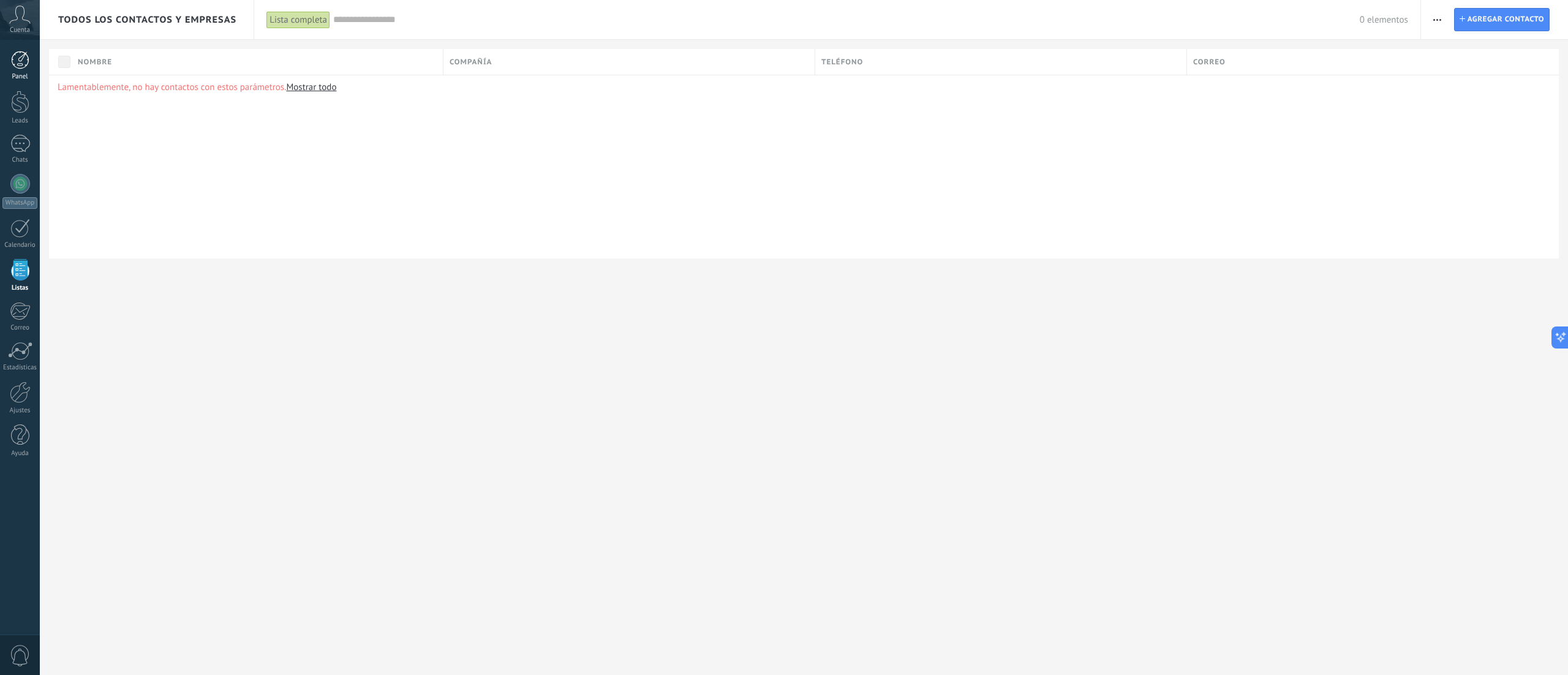
click at [18, 59] on div at bounding box center [20, 60] width 18 height 18
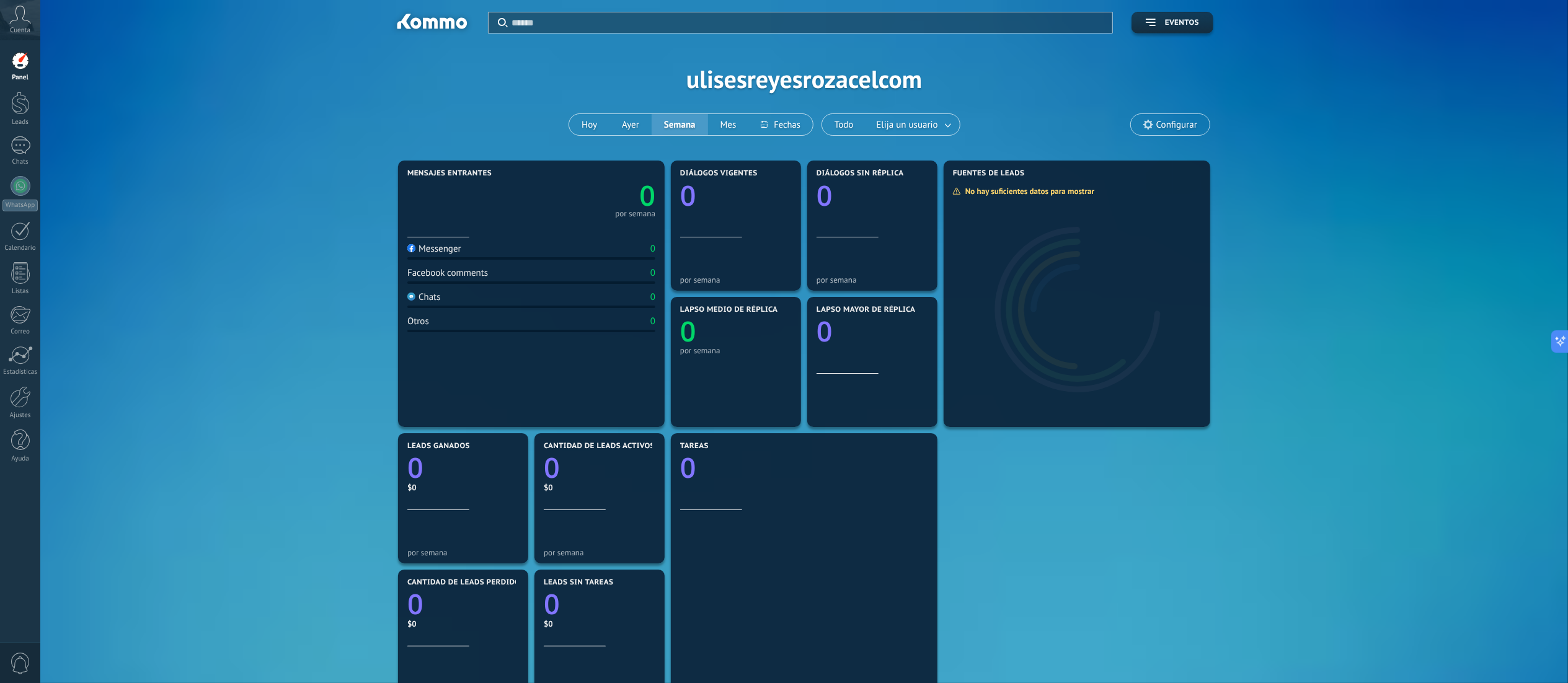
click at [15, 19] on icon at bounding box center [20, 14] width 21 height 19
